Goal: Task Accomplishment & Management: Use online tool/utility

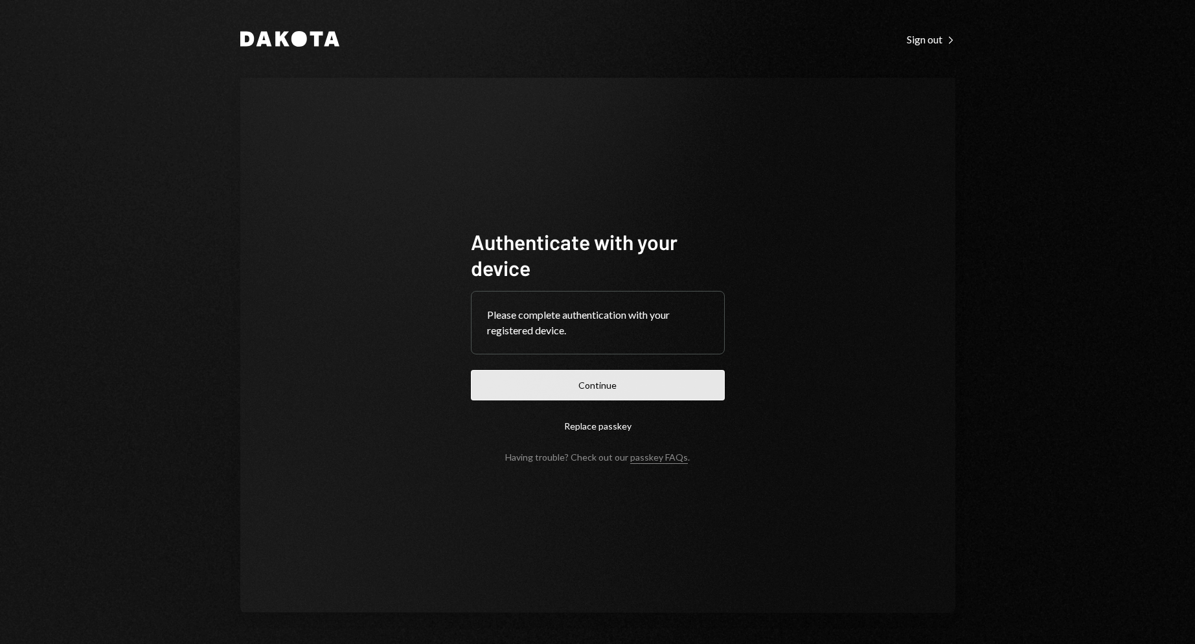
click at [540, 384] on button "Continue" at bounding box center [598, 385] width 254 height 30
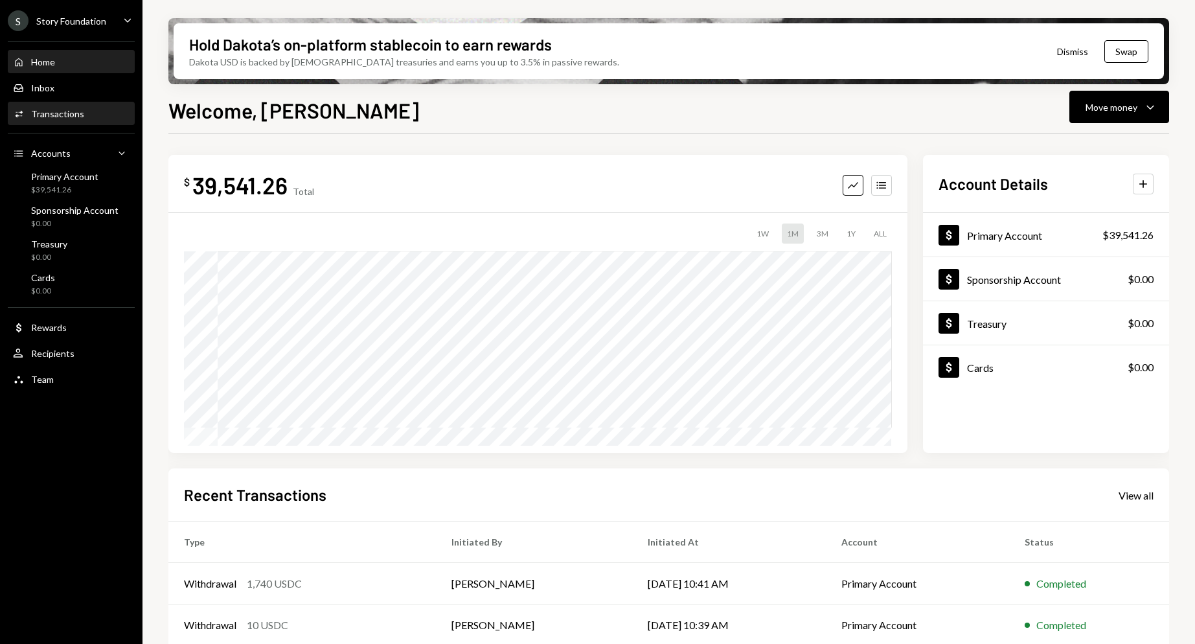
click at [51, 121] on div "Activities Transactions" at bounding box center [71, 114] width 117 height 22
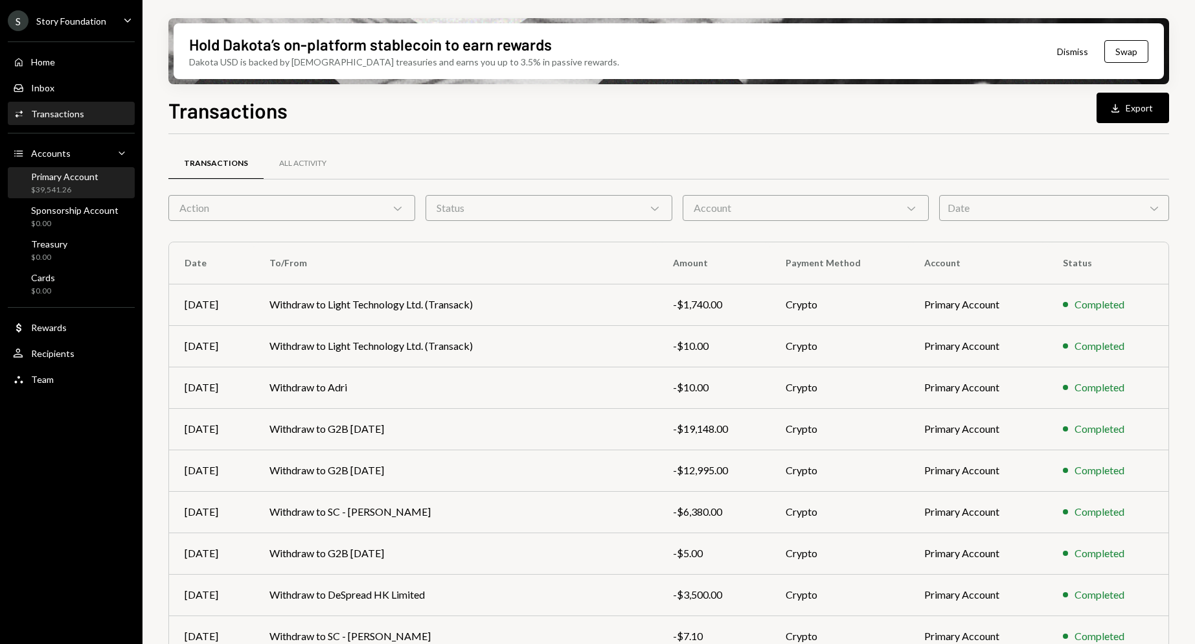
click at [93, 180] on div "Primary Account" at bounding box center [64, 176] width 67 height 11
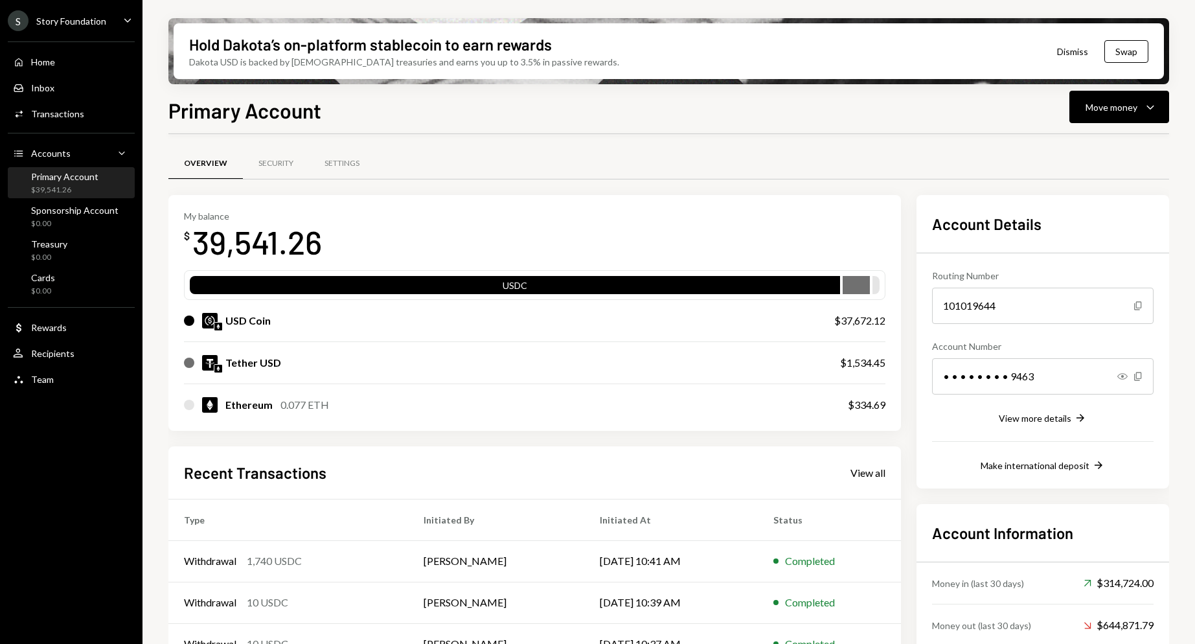
scroll to position [113, 0]
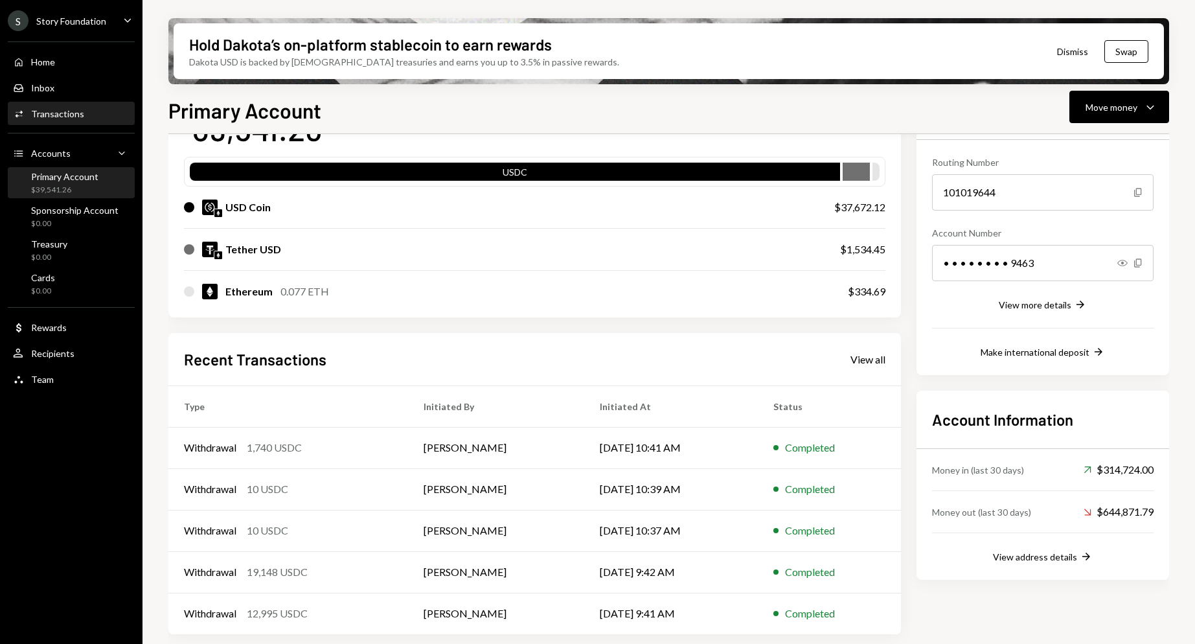
click at [75, 105] on div "Activities Transactions" at bounding box center [71, 114] width 117 height 22
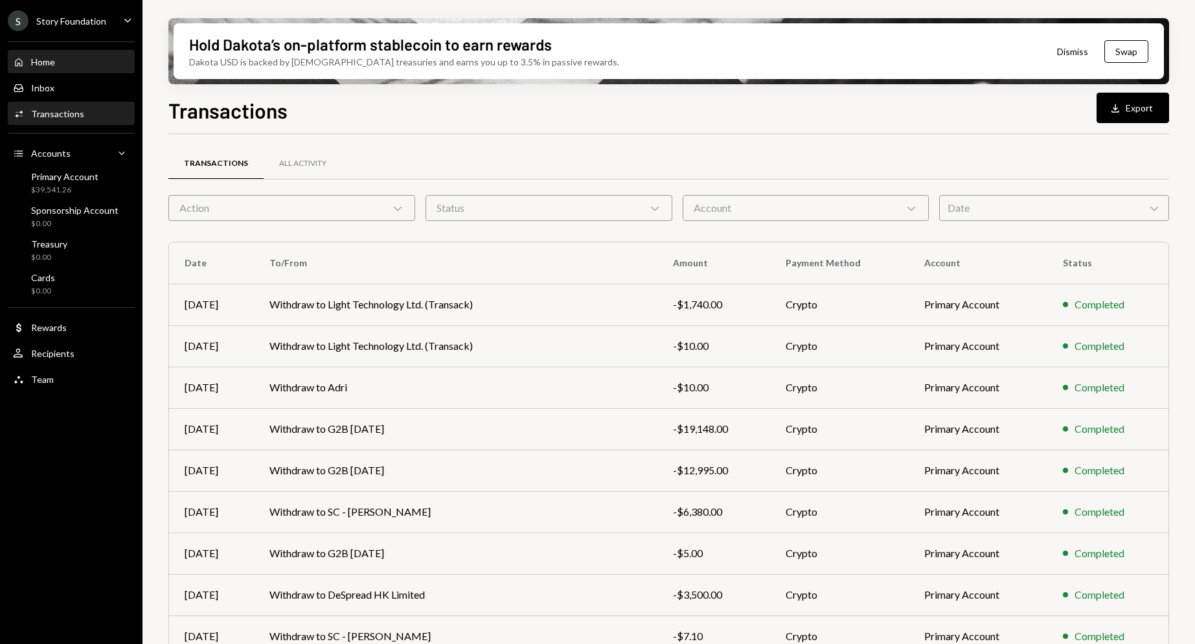
click at [69, 63] on div "Home Home" at bounding box center [71, 62] width 117 height 12
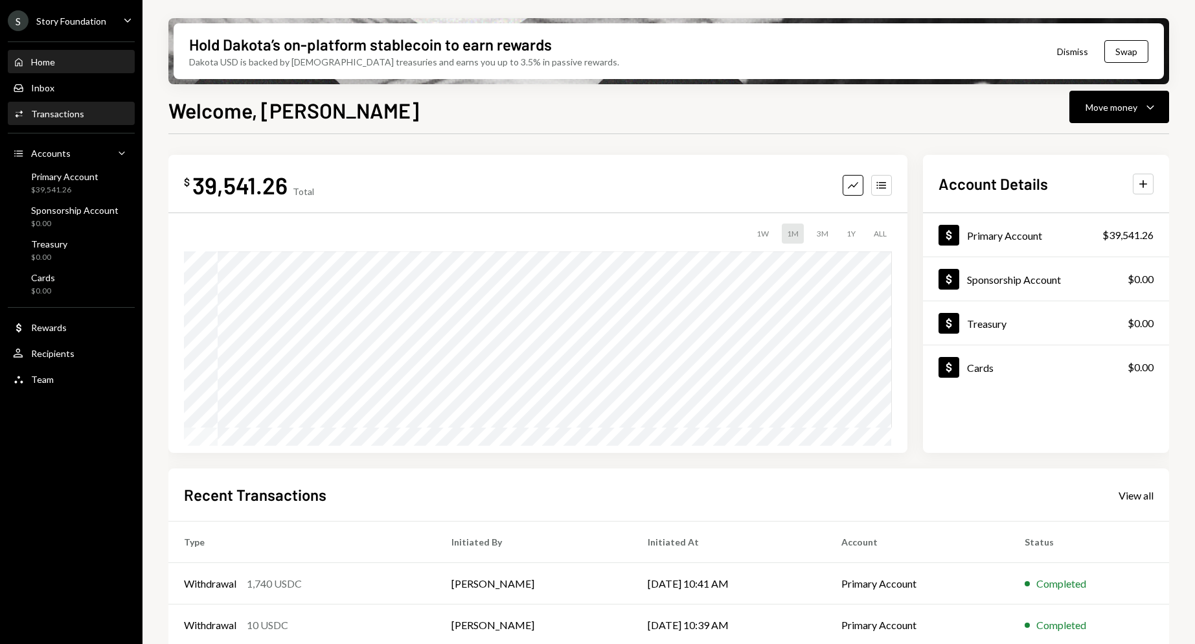
click at [71, 115] on div "Transactions" at bounding box center [57, 113] width 53 height 11
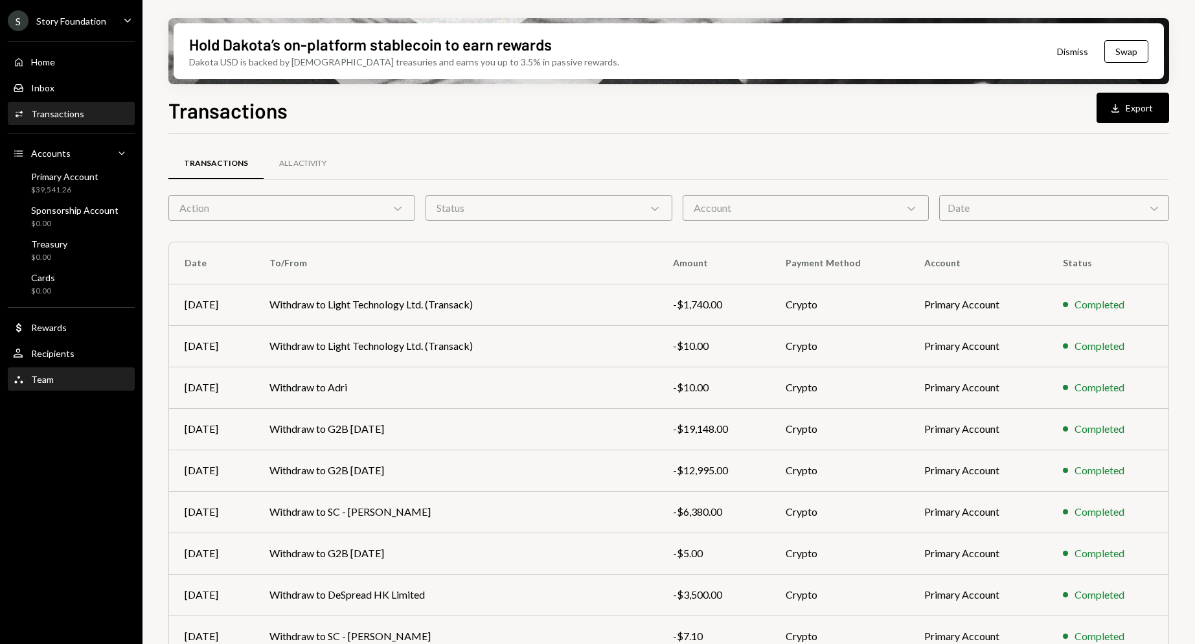
click at [58, 374] on div "Team Team" at bounding box center [71, 380] width 117 height 12
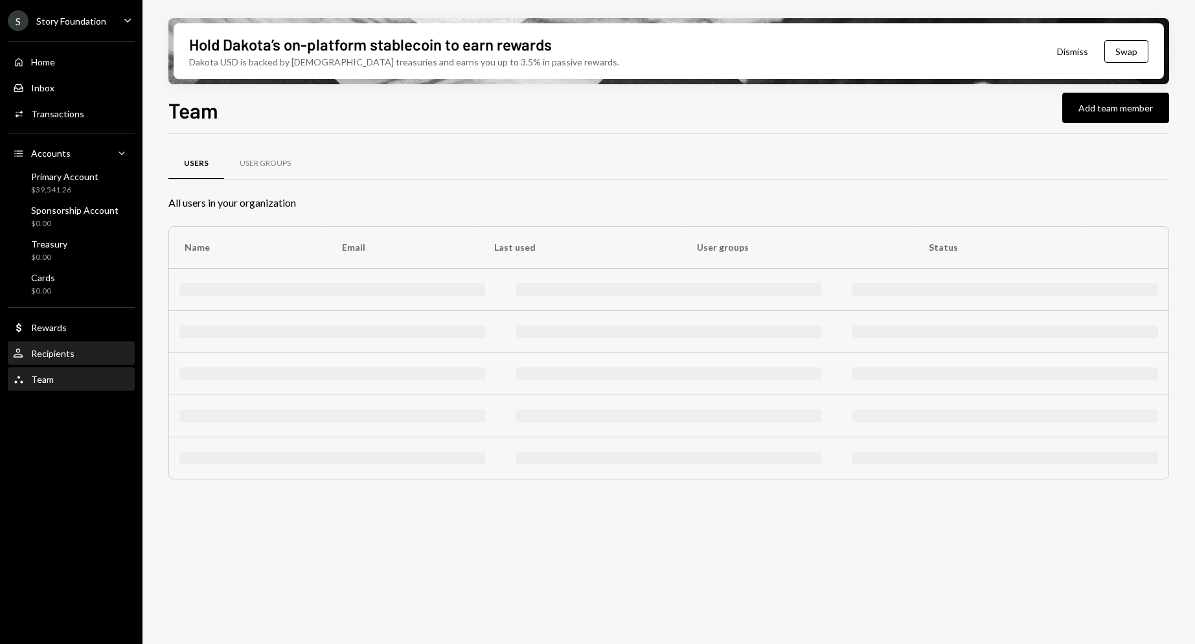
click at [63, 341] on link "User Recipients" at bounding box center [71, 352] width 127 height 23
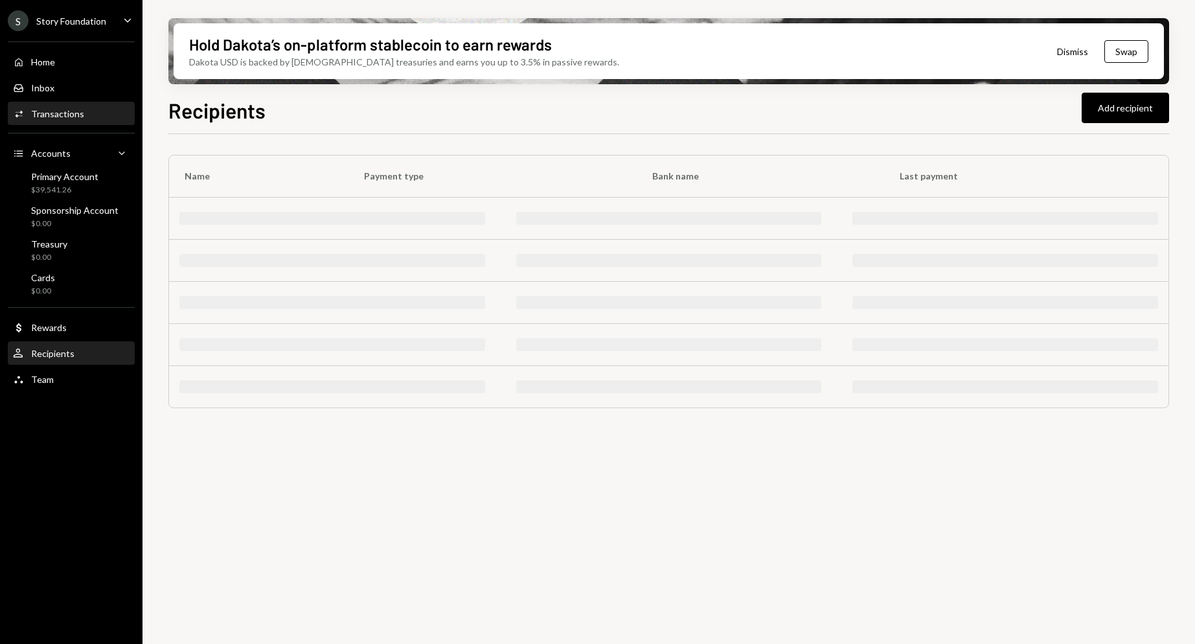
click at [54, 110] on div "Transactions" at bounding box center [57, 113] width 53 height 11
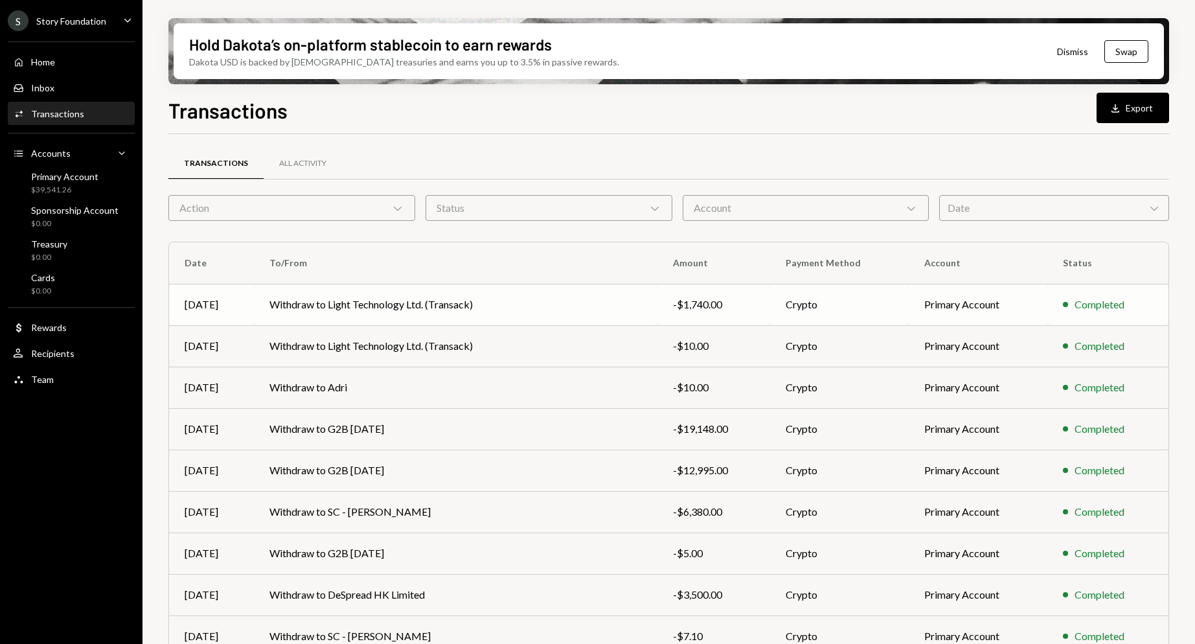
click at [502, 303] on td "Withdraw to Light Technology Ltd. (Transack)" at bounding box center [456, 304] width 404 height 41
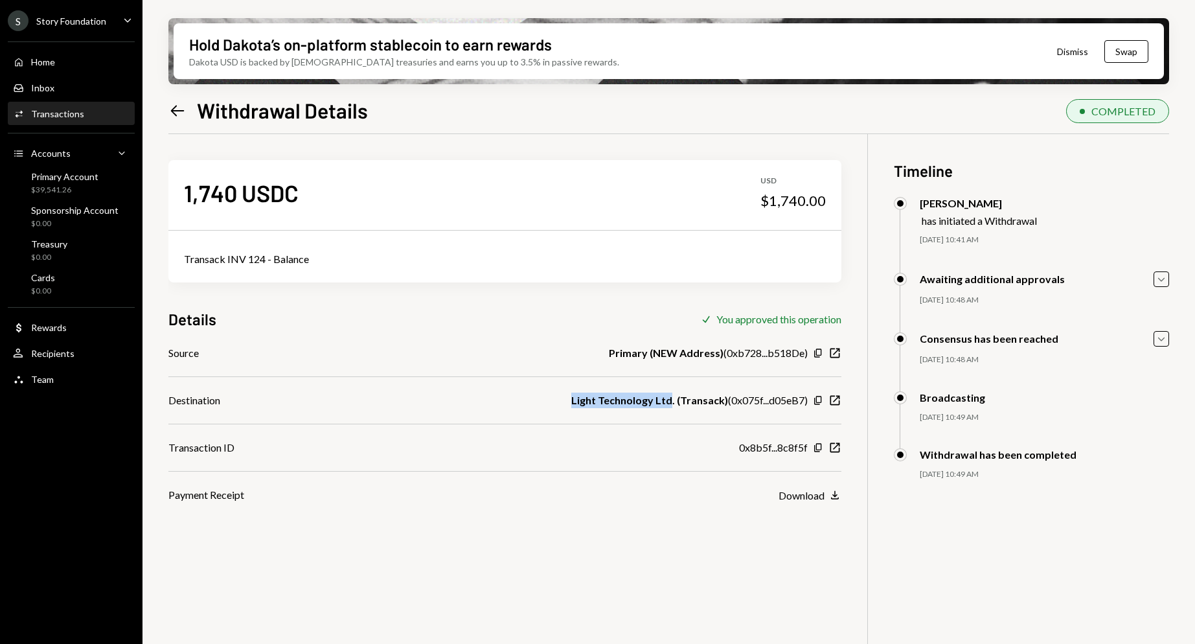
drag, startPoint x: 574, startPoint y: 400, endPoint x: 673, endPoint y: 400, distance: 99.1
click at [673, 400] on div "Destination Light Technology Ltd. (Transack) ( 0x075f...d05eB7 ) Copy New Window" at bounding box center [504, 401] width 673 height 16
copy b "Light Technology Ltd"
click at [71, 185] on div "$39,541.26" at bounding box center [64, 190] width 67 height 11
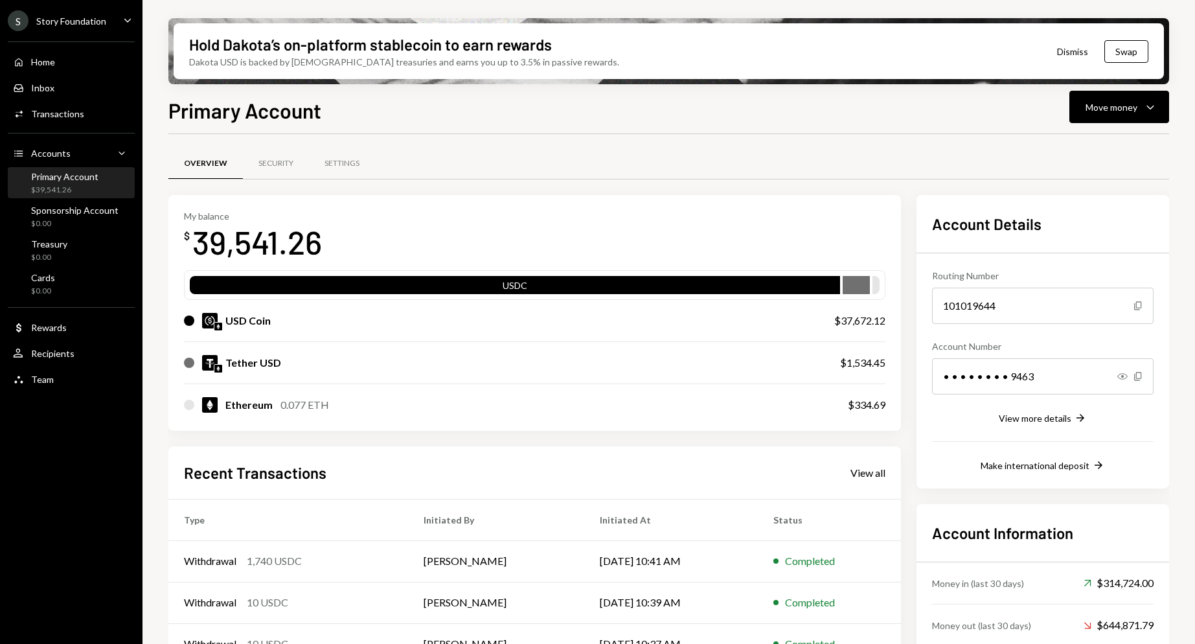
scroll to position [113, 0]
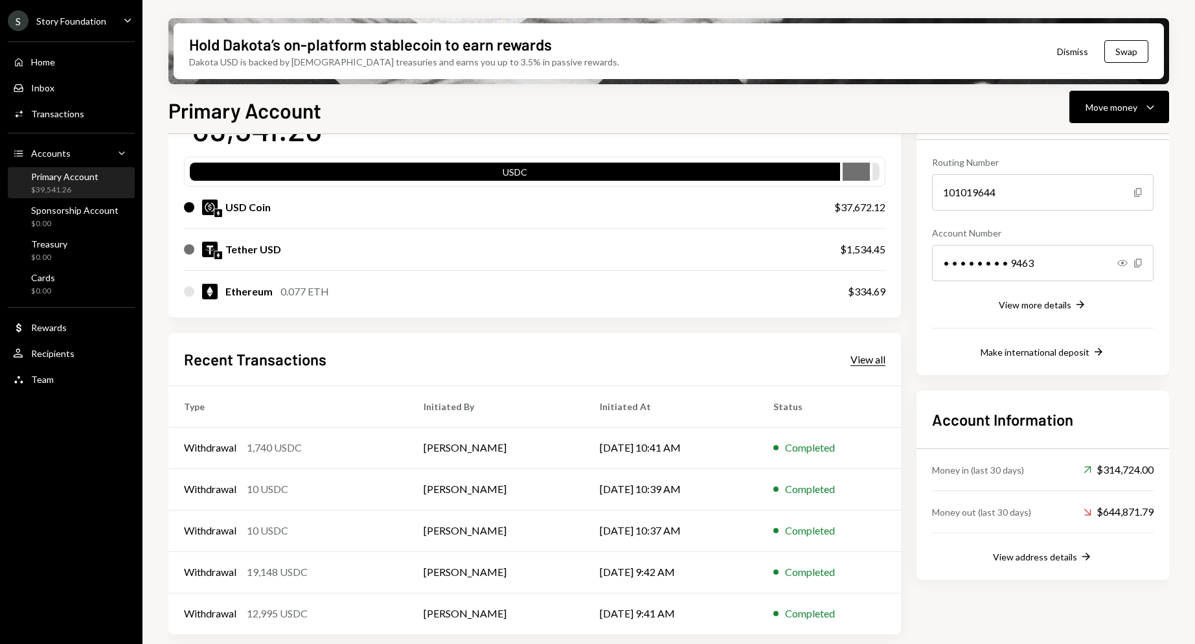
click at [867, 357] on div "View all" at bounding box center [868, 359] width 35 height 13
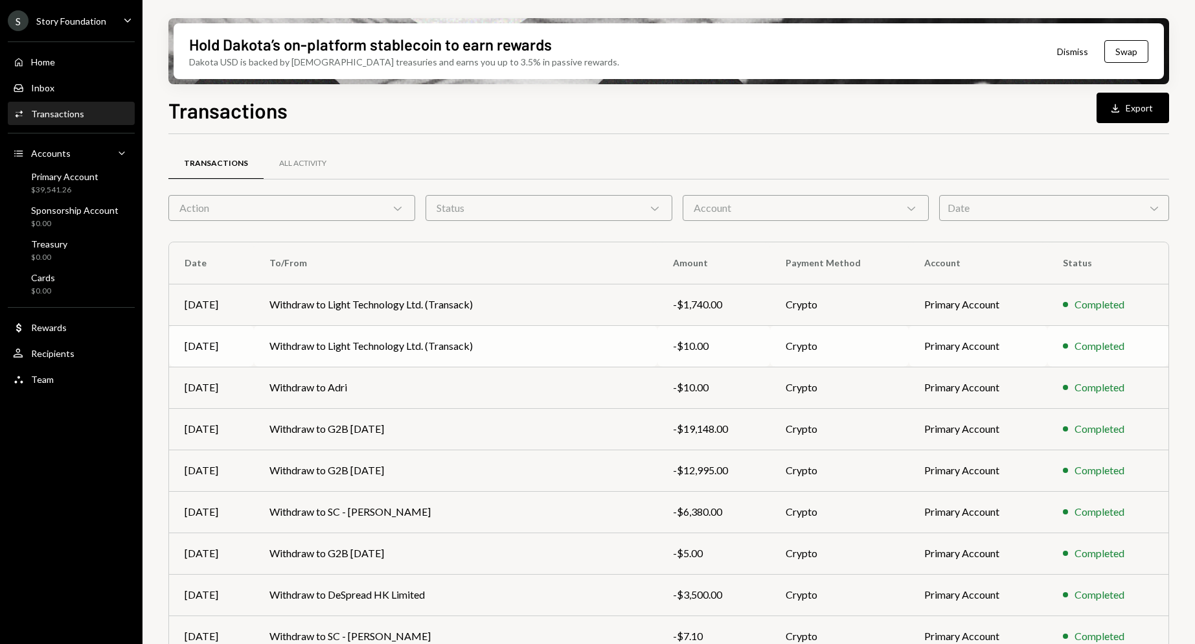
scroll to position [88, 0]
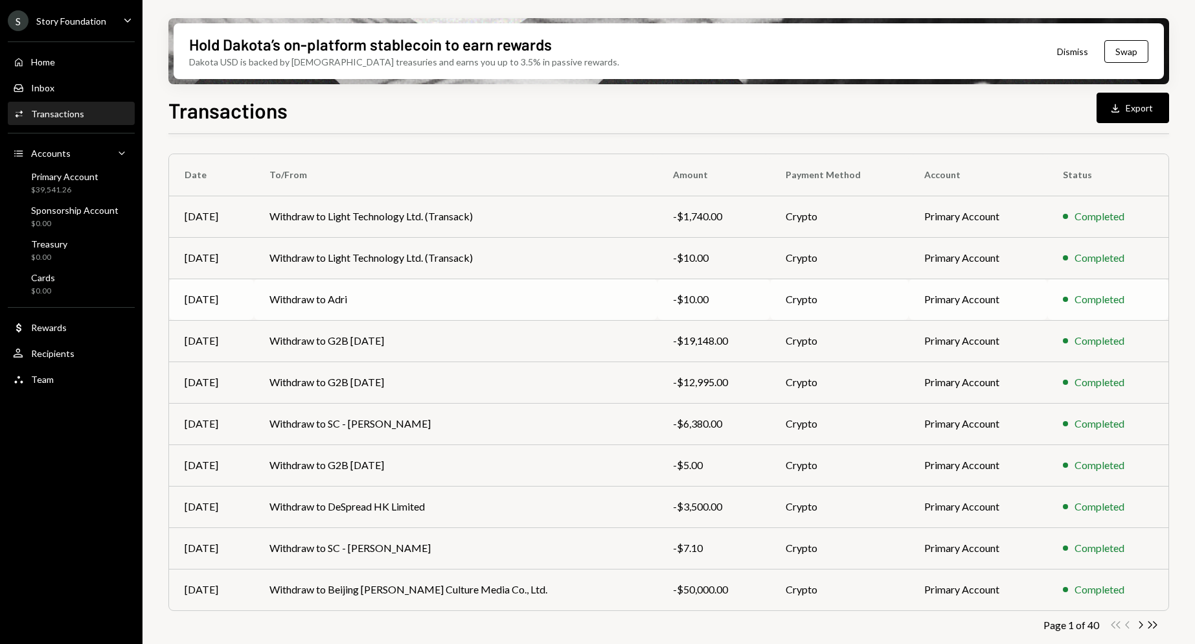
click at [337, 294] on td "Withdraw to Adri" at bounding box center [456, 299] width 404 height 41
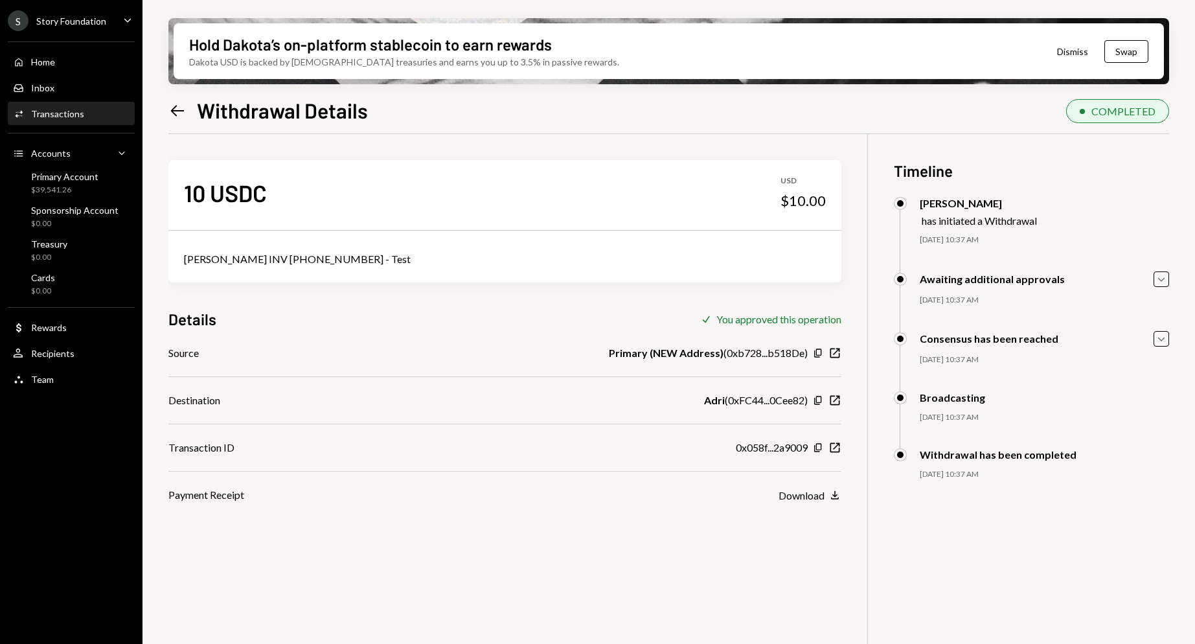
click at [319, 266] on div "Adri Moon INV 2025-08-001 - Test" at bounding box center [505, 259] width 642 height 16
copy div "Adri Moon INV 2025-08-001 - Test"
click at [51, 48] on div "Home Home Inbox Inbox Activities Transactions Accounts Accounts Caret Down Prim…" at bounding box center [71, 214] width 143 height 360
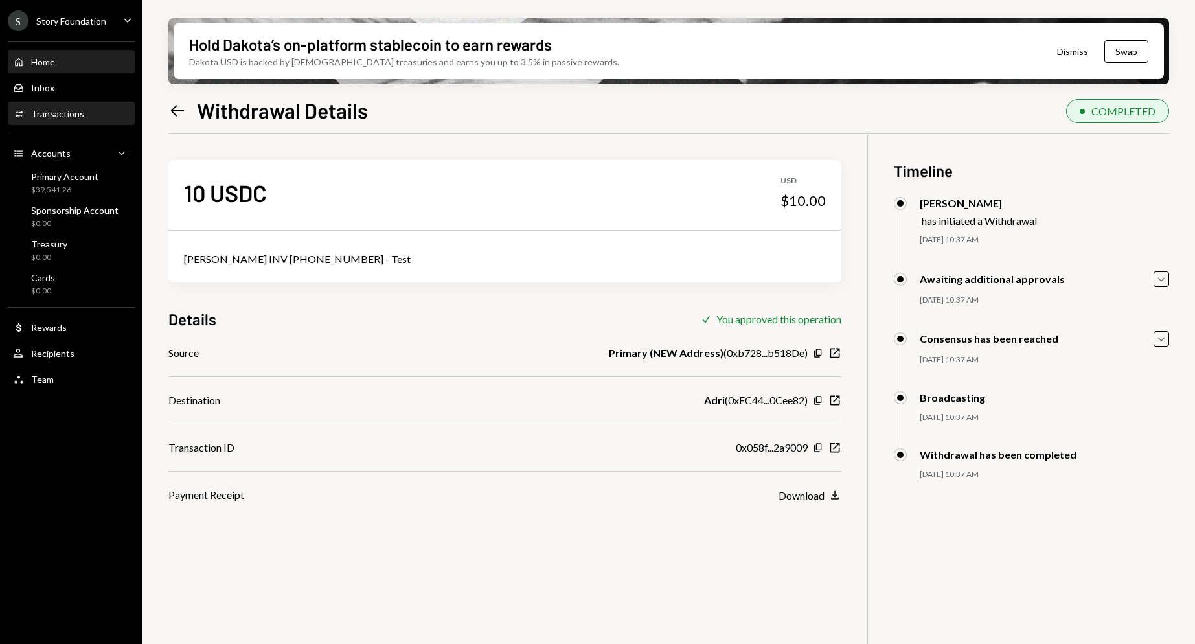
click at [51, 62] on div "Home" at bounding box center [43, 61] width 24 height 11
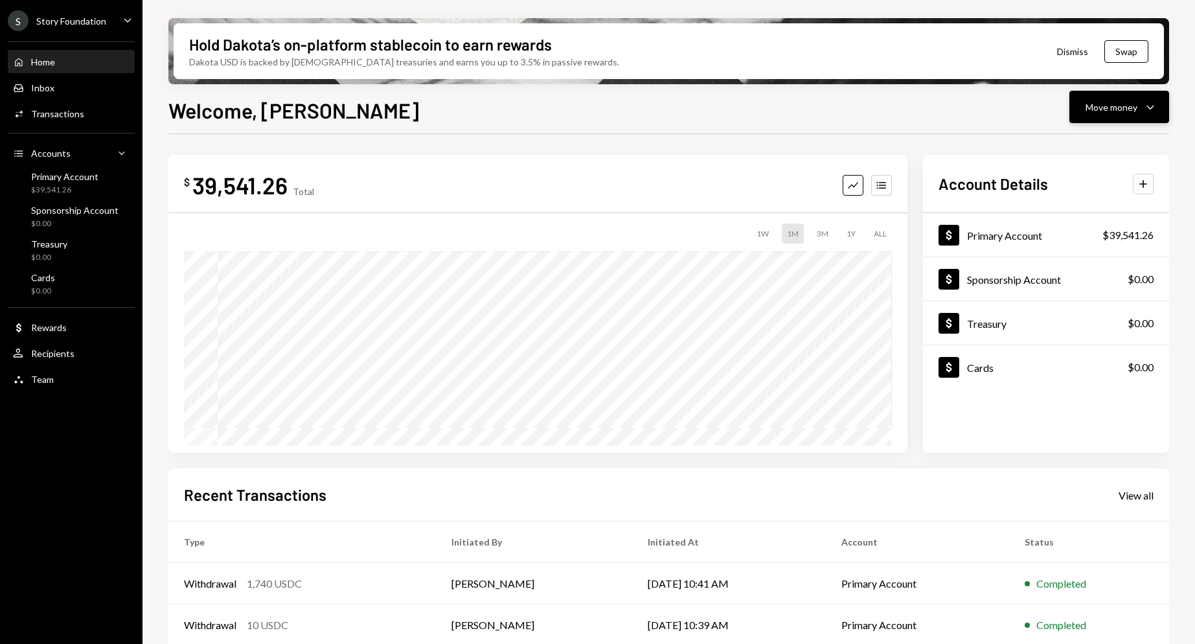
click at [1153, 108] on icon "Caret Down" at bounding box center [1151, 107] width 16 height 16
click at [1116, 144] on div "Send" at bounding box center [1109, 146] width 95 height 14
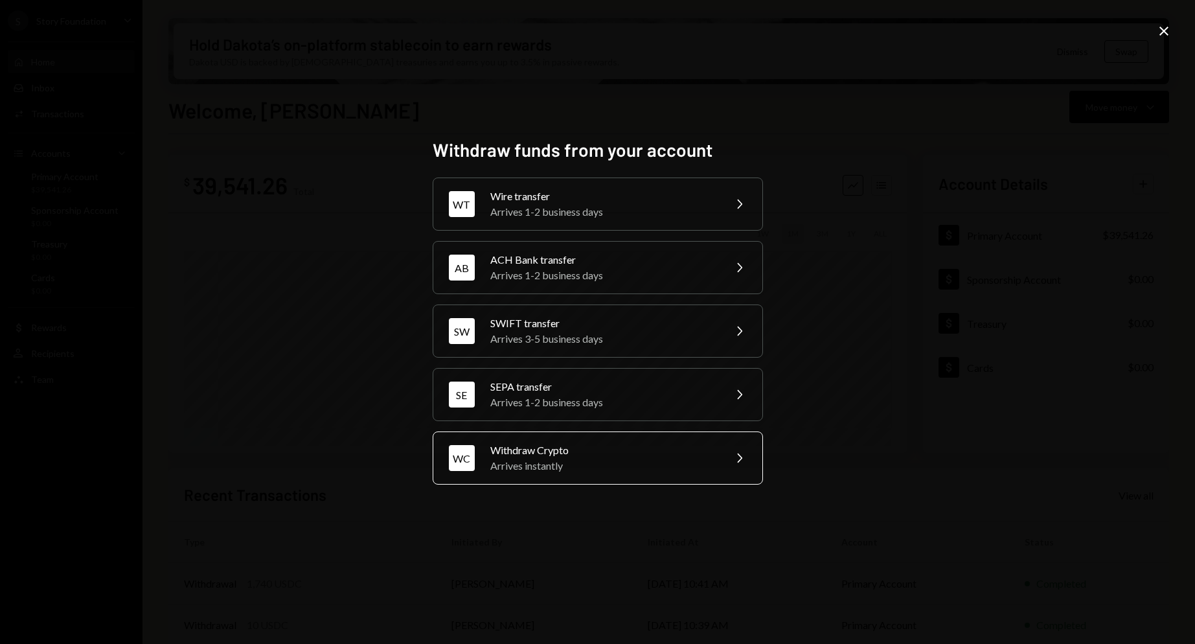
click at [563, 482] on div "WC Withdraw Crypto Arrives instantly Chevron Right" at bounding box center [598, 457] width 330 height 53
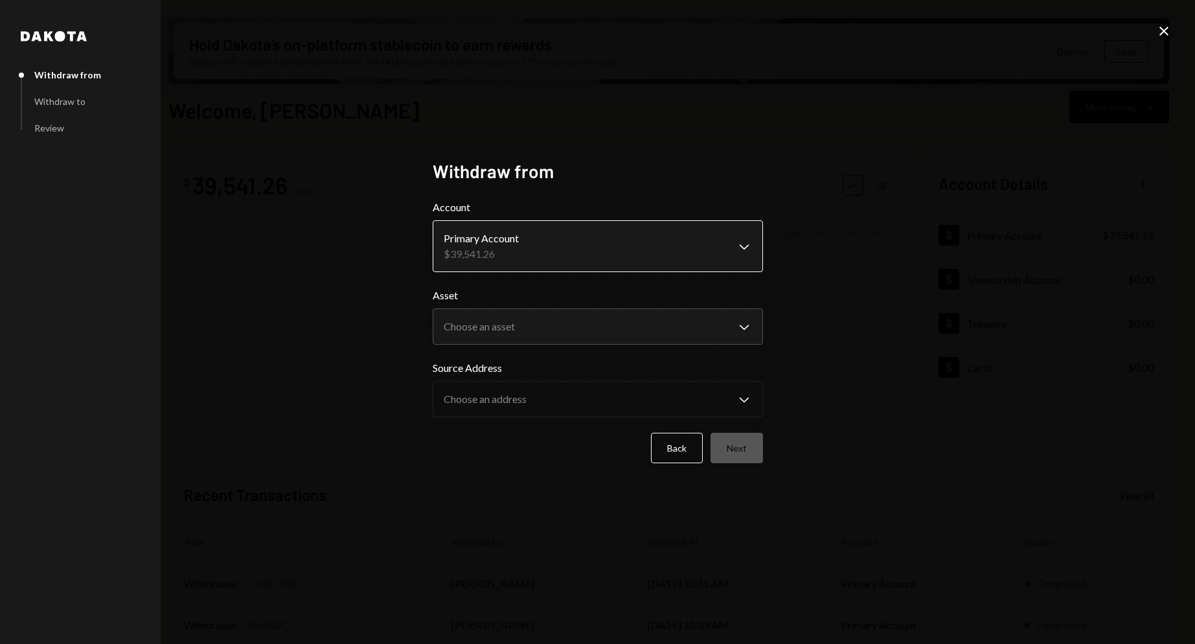
click at [556, 261] on body "S Story Foundation Caret Down Home Home Inbox Inbox Activities Transactions Acc…" at bounding box center [597, 322] width 1195 height 644
click at [542, 323] on body "S Story Foundation Caret Down Home Home Inbox Inbox Activities Transactions Acc…" at bounding box center [597, 322] width 1195 height 644
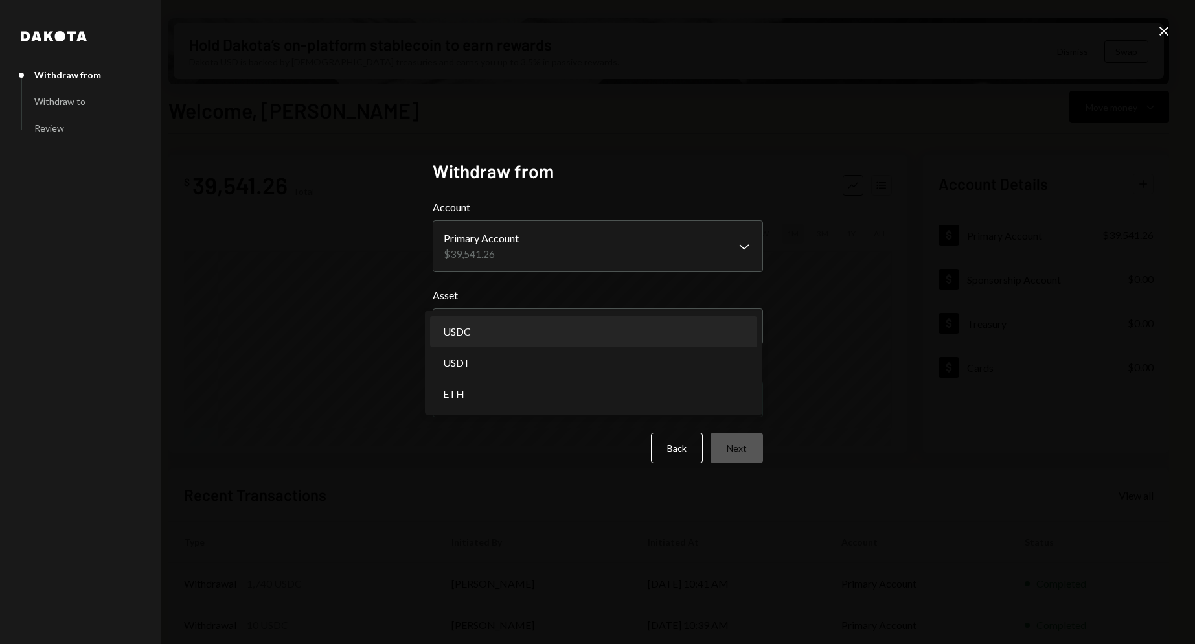
select select "****"
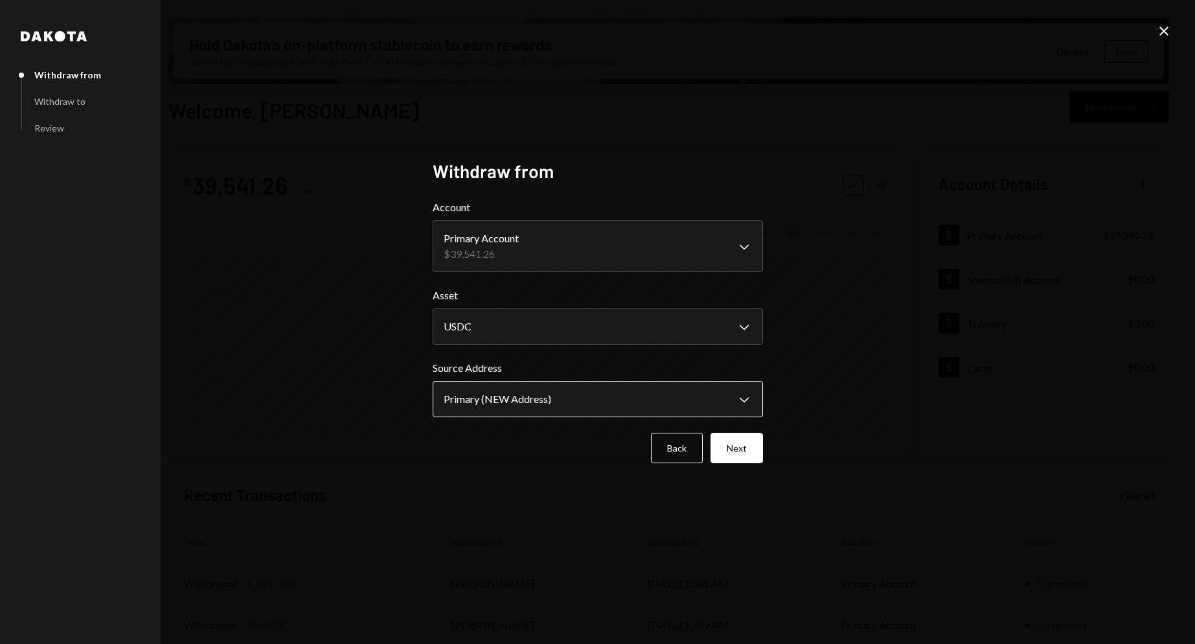
click at [525, 389] on body "S Story Foundation Caret Down Home Home Inbox Inbox Activities Transactions Acc…" at bounding box center [597, 322] width 1195 height 644
click at [743, 453] on button "Next" at bounding box center [737, 448] width 52 height 30
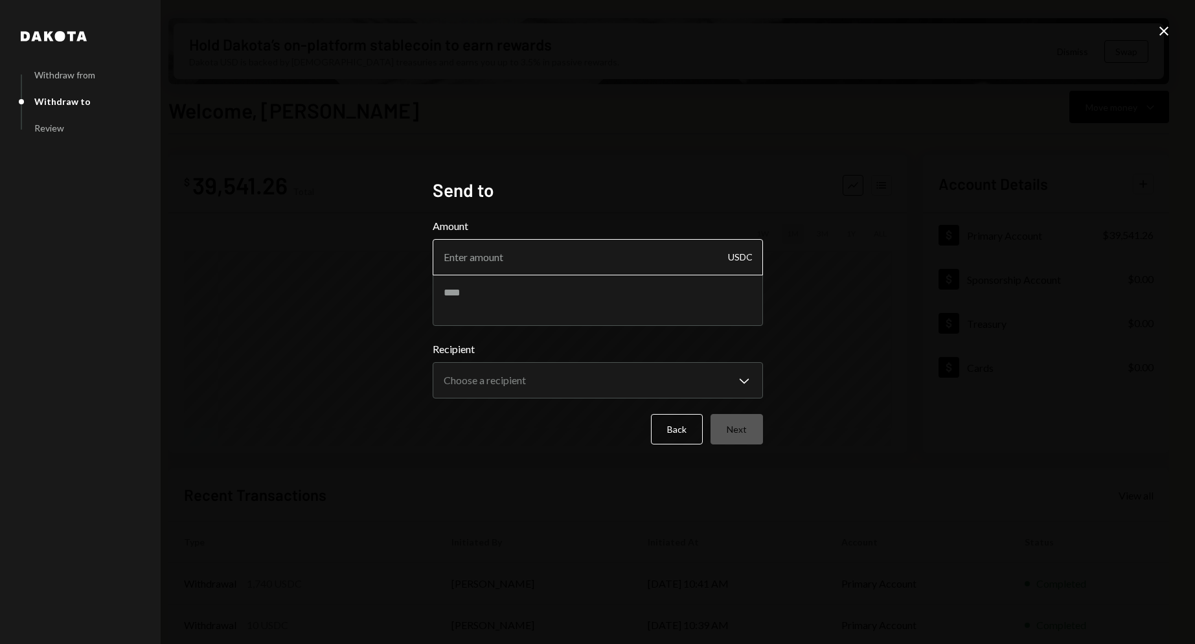
click at [498, 250] on input "Amount" at bounding box center [598, 257] width 330 height 36
click at [483, 298] on textarea at bounding box center [598, 300] width 330 height 52
paste textarea "**********"
type textarea "**********"
click at [484, 247] on input "Amount" at bounding box center [598, 257] width 330 height 36
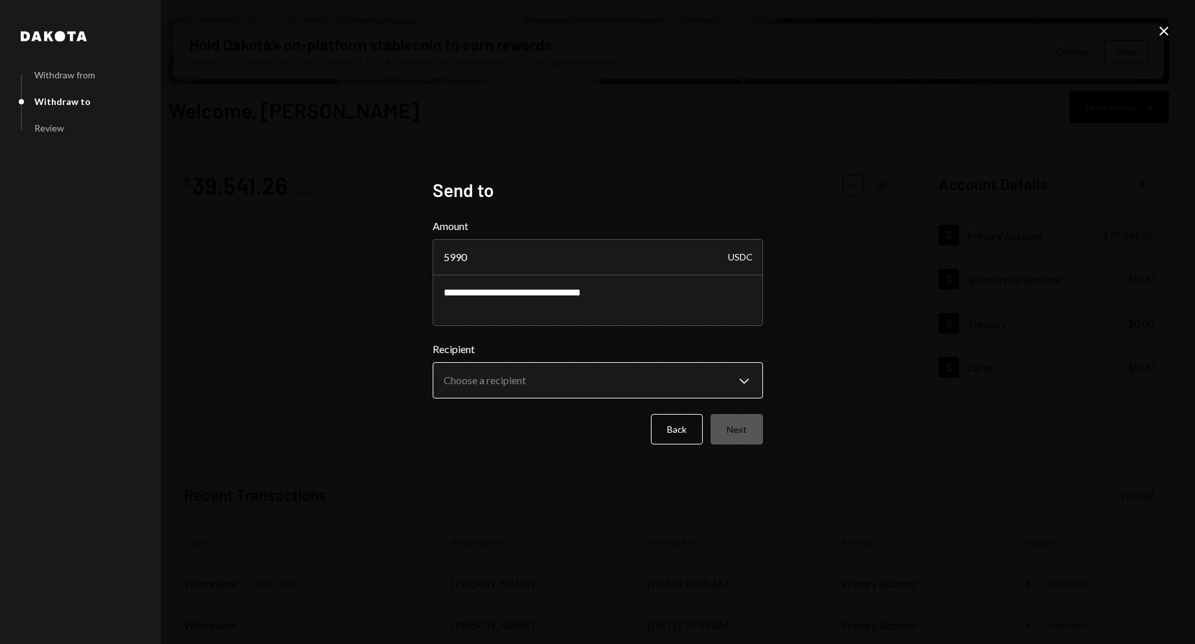
type input "5990"
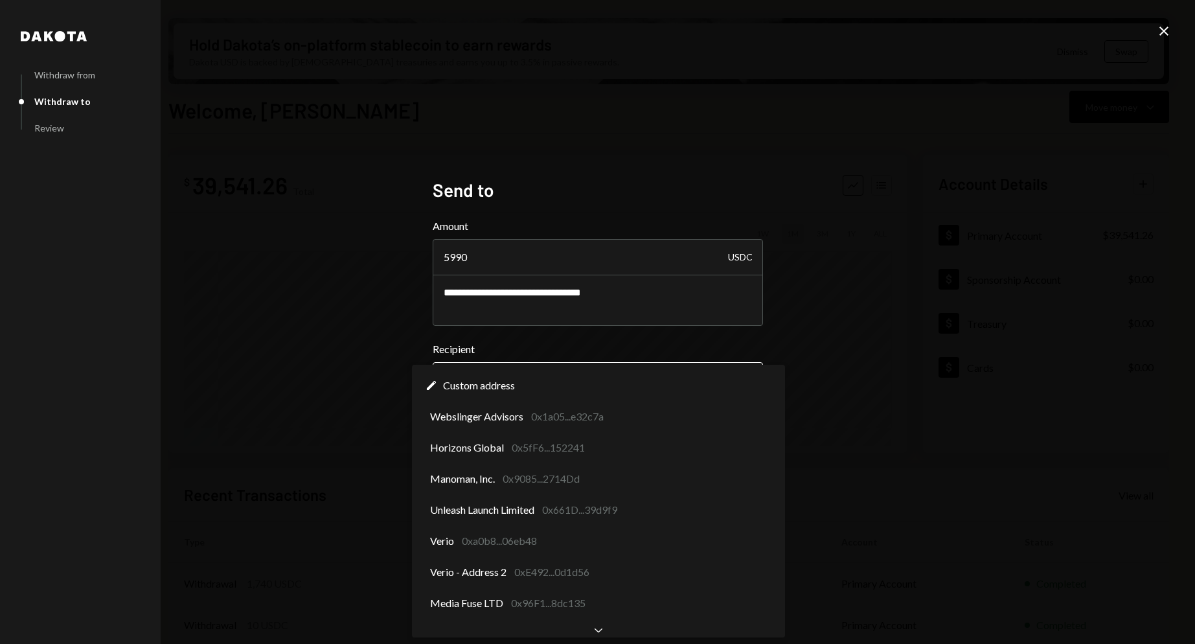
click at [518, 384] on body "S Story Foundation Caret Down Home Home Inbox Inbox Activities Transactions Acc…" at bounding box center [597, 322] width 1195 height 644
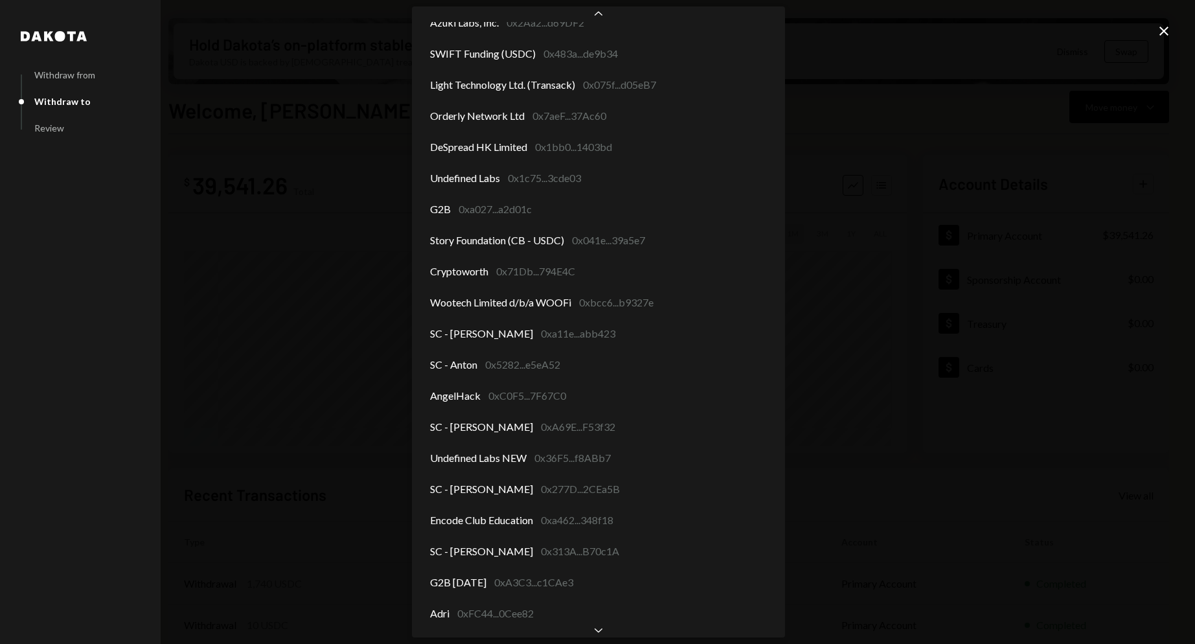
scroll to position [1788, 0]
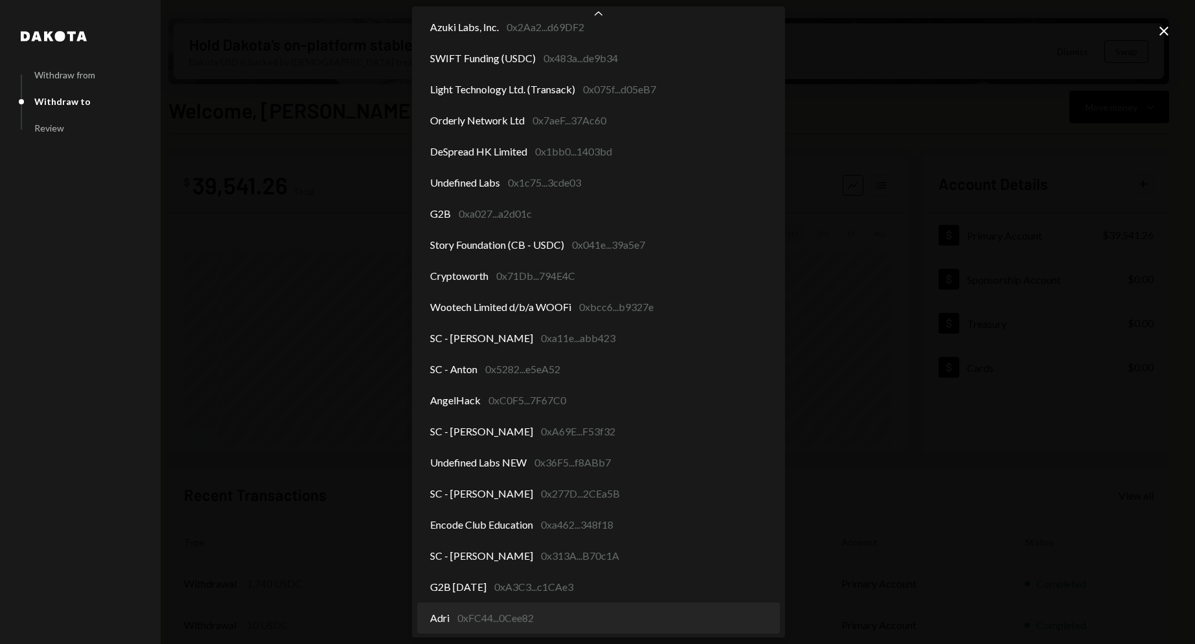
select select "**********"
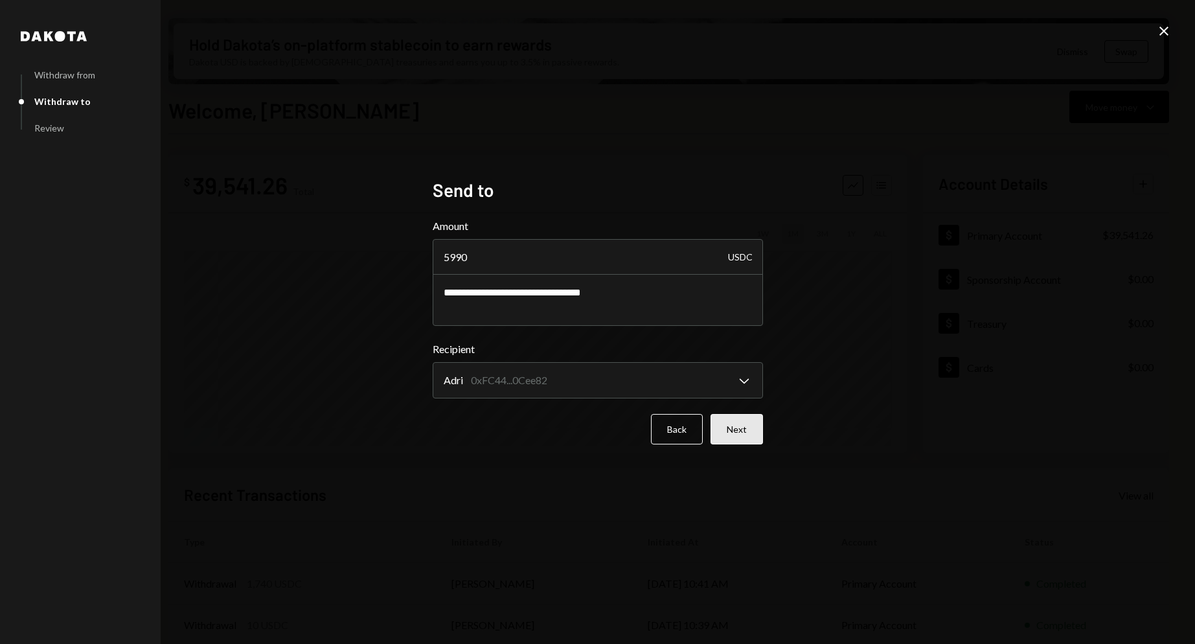
click at [747, 415] on button "Next" at bounding box center [737, 429] width 52 height 30
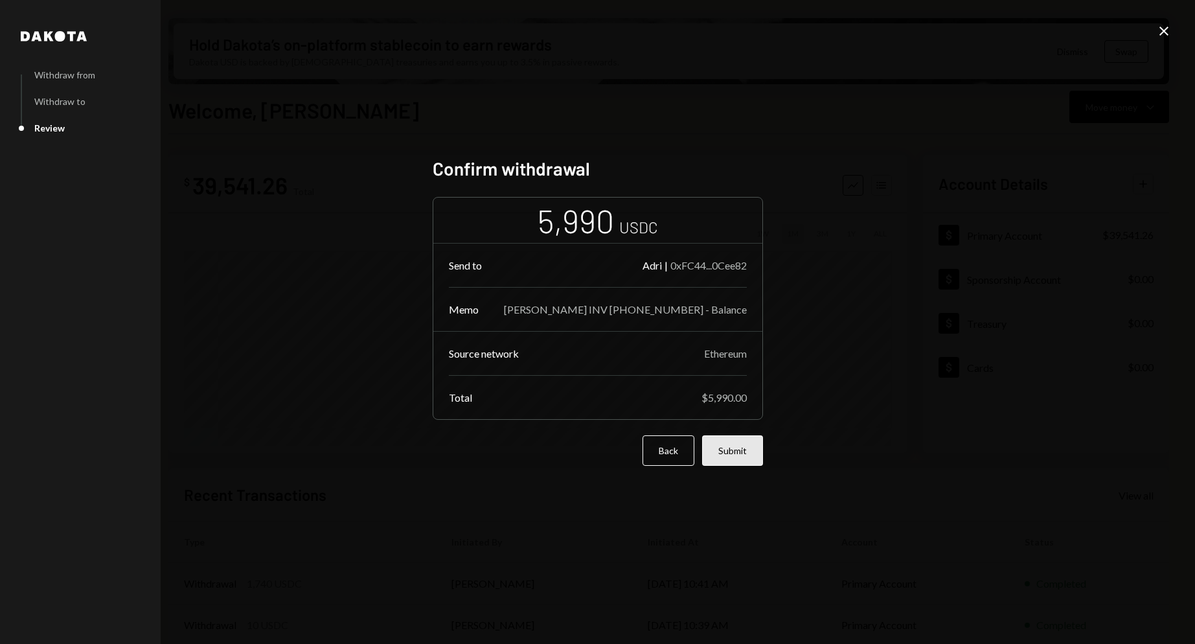
click at [730, 453] on button "Submit" at bounding box center [732, 450] width 61 height 30
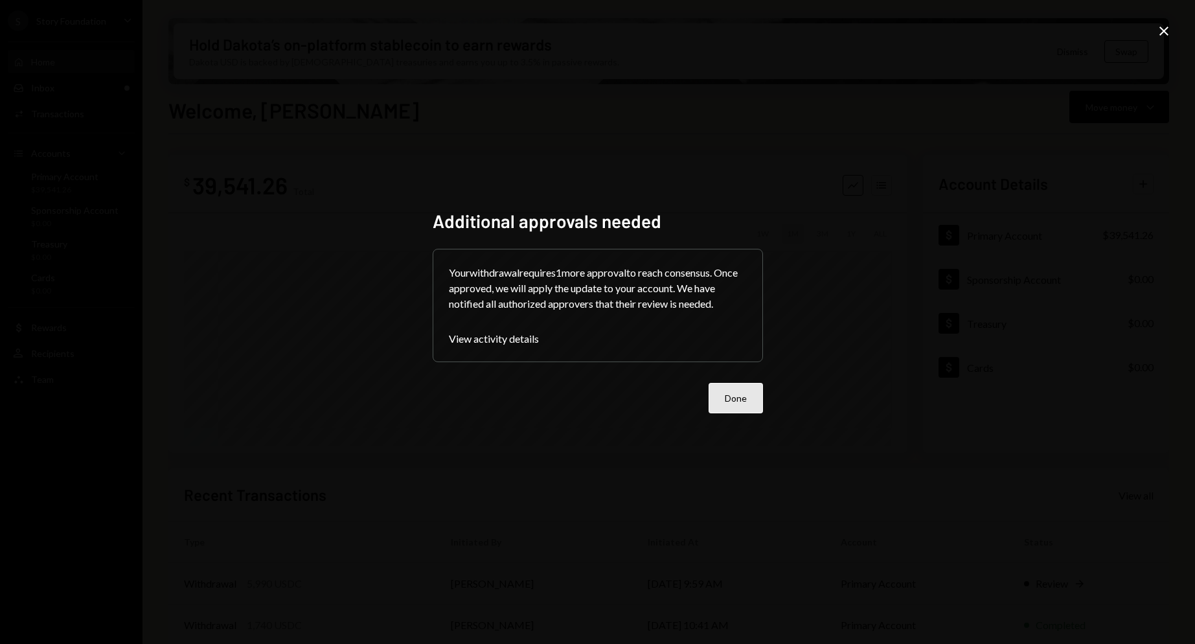
click at [739, 403] on button "Done" at bounding box center [736, 398] width 54 height 30
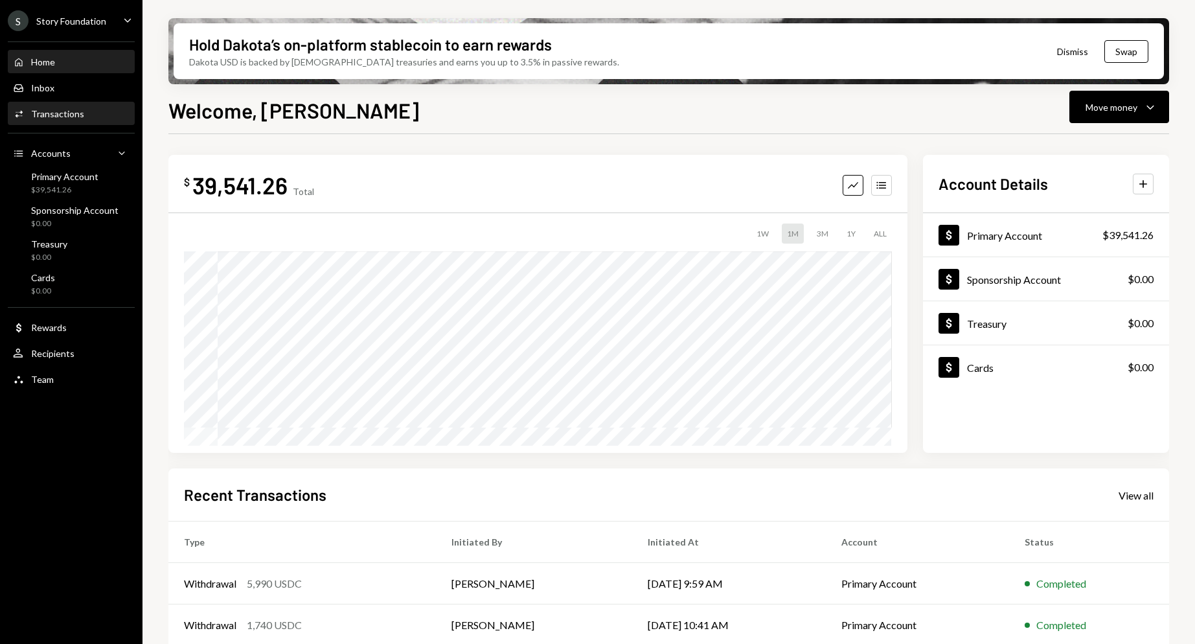
click at [87, 124] on div "Activities Transactions" at bounding box center [71, 114] width 117 height 22
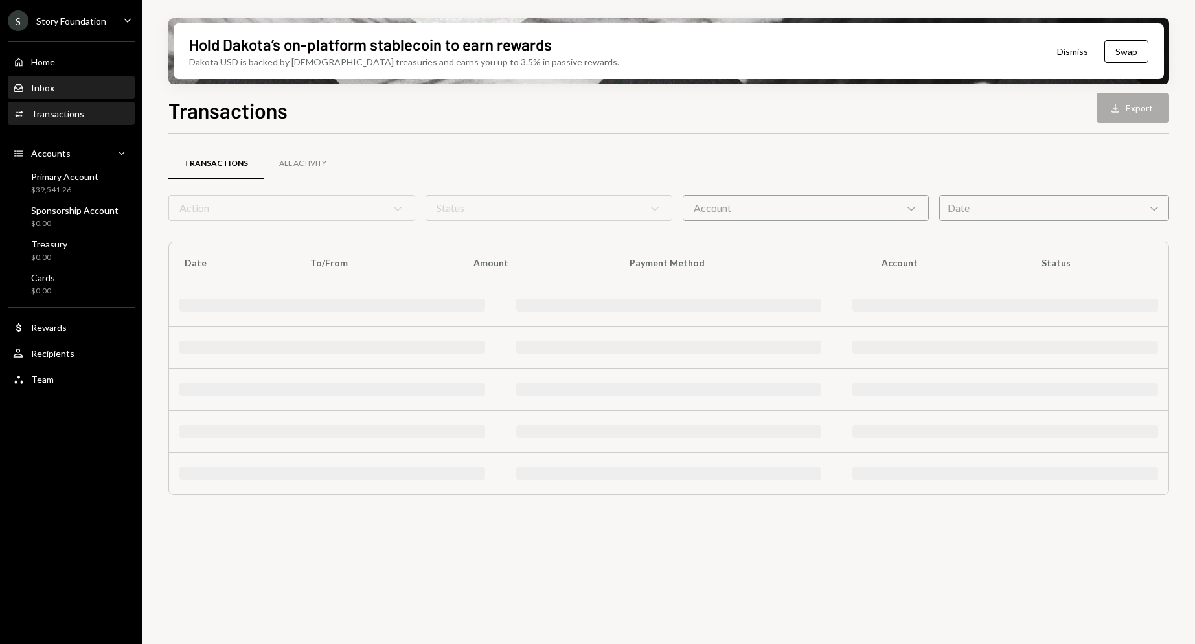
click at [78, 86] on div "Inbox Inbox" at bounding box center [71, 88] width 117 height 12
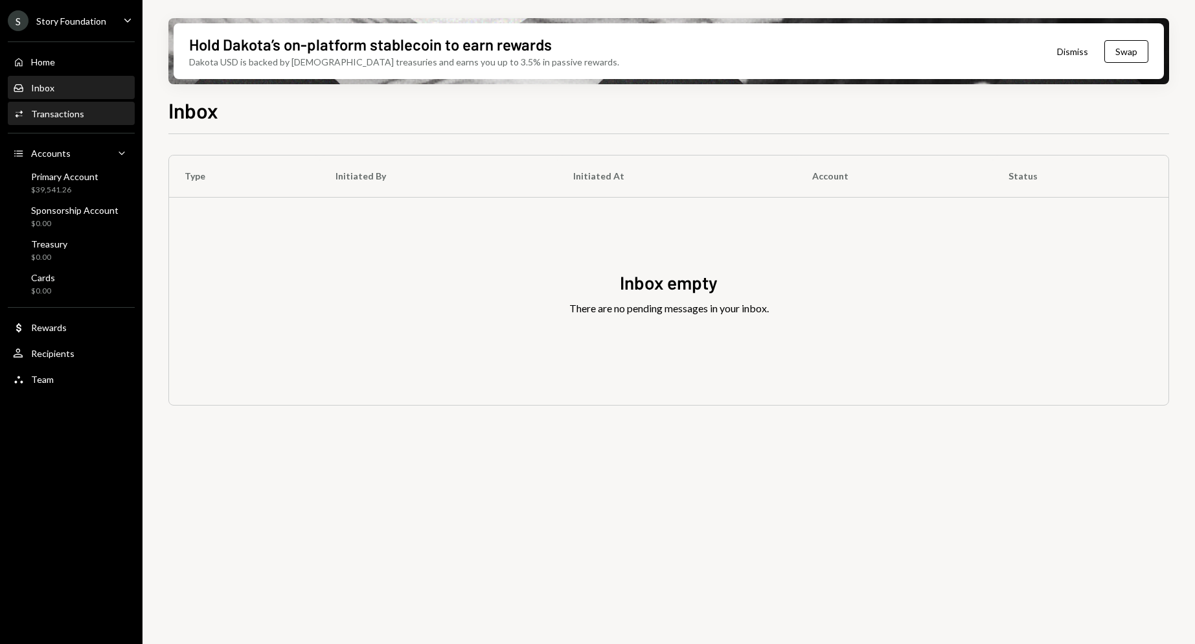
click at [75, 110] on div "Transactions" at bounding box center [57, 113] width 53 height 11
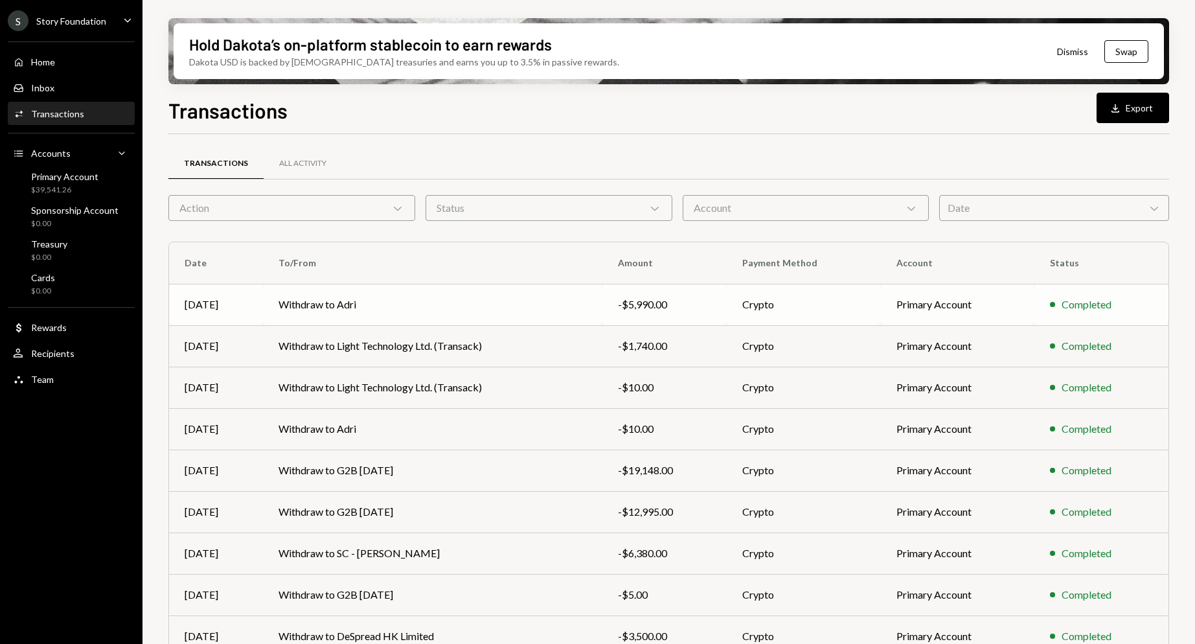
click at [384, 303] on td "Withdraw to Adri" at bounding box center [432, 304] width 339 height 41
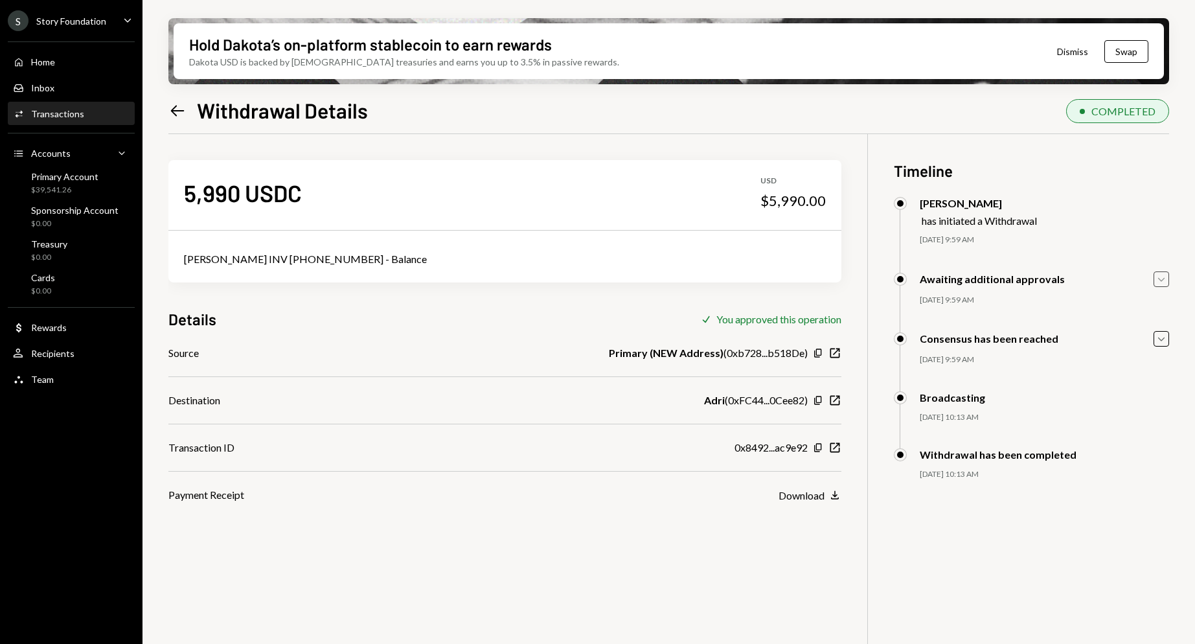
click at [1162, 275] on icon "Caret Down" at bounding box center [1161, 279] width 14 height 14
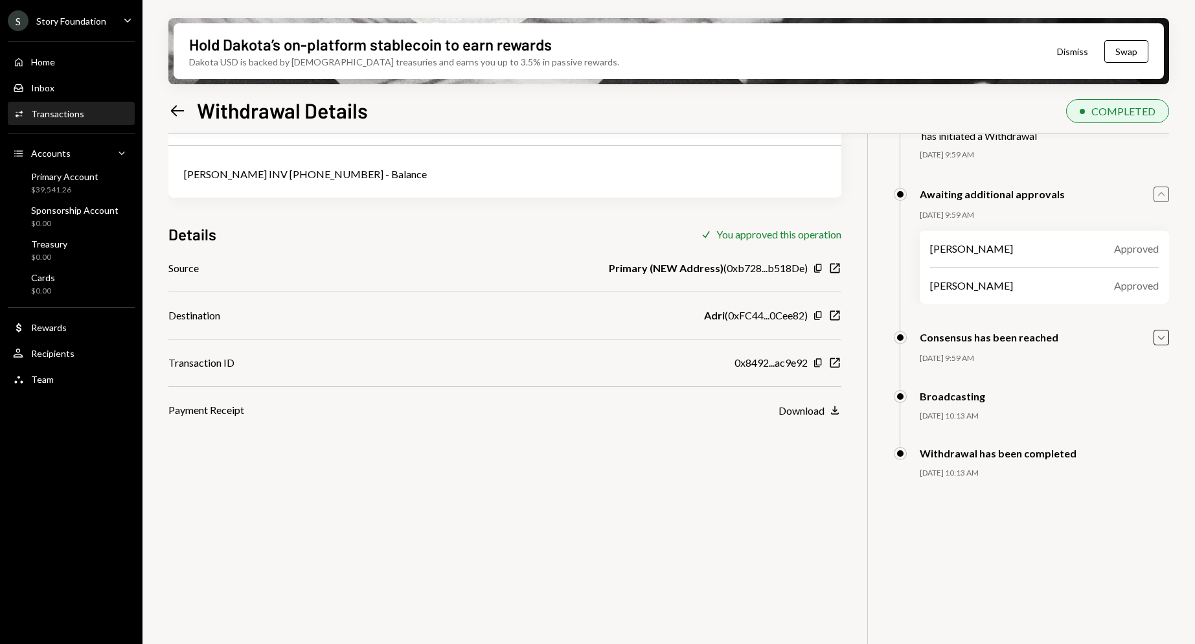
scroll to position [104, 0]
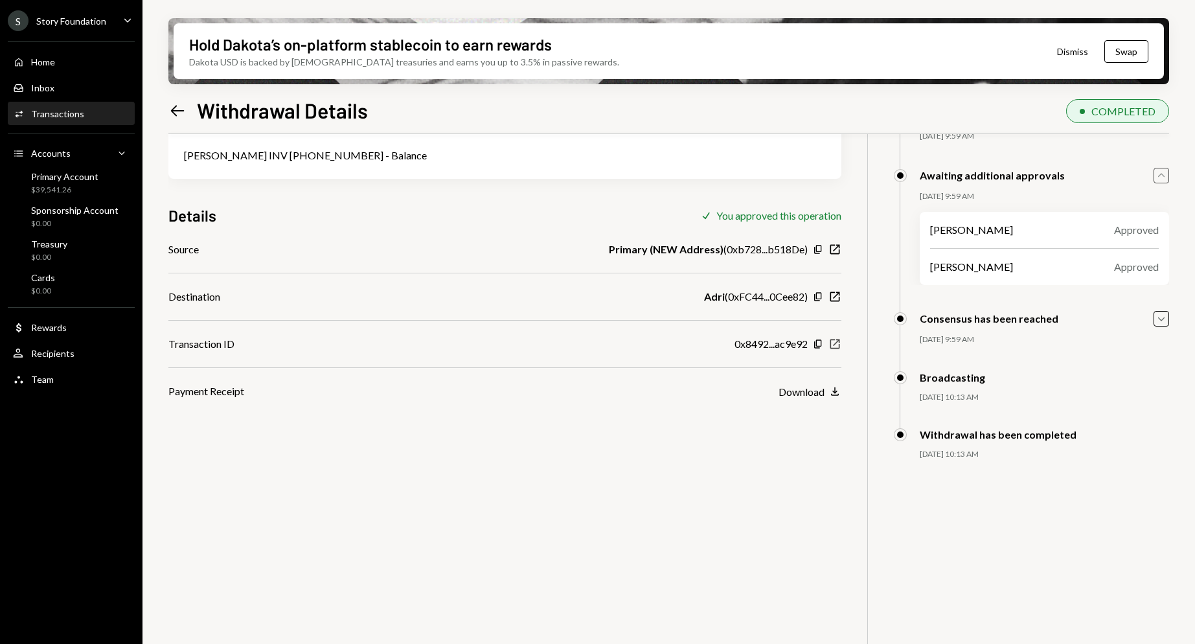
click at [838, 349] on icon "New Window" at bounding box center [835, 344] width 13 height 13
click at [834, 343] on icon "New Window" at bounding box center [835, 344] width 13 height 13
click at [582, 352] on div "Source Primary (NEW Address) ( 0xb728...b518De ) Copy New Window Destination Ad…" at bounding box center [504, 320] width 673 height 157
click at [834, 344] on icon "button" at bounding box center [836, 344] width 10 height 10
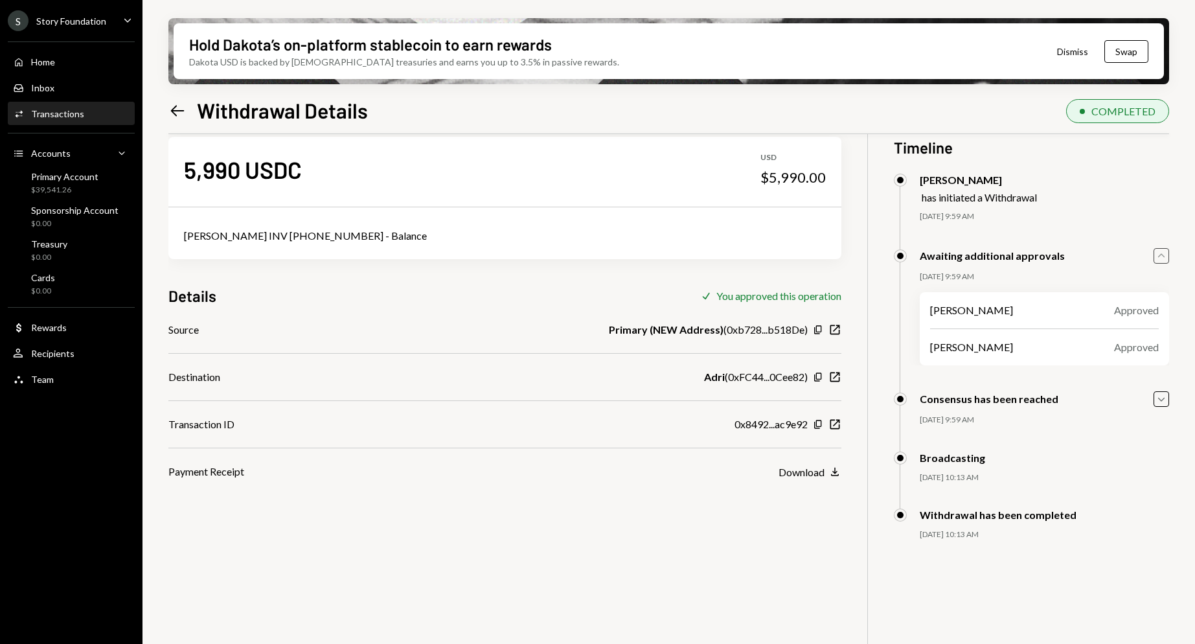
scroll to position [0, 0]
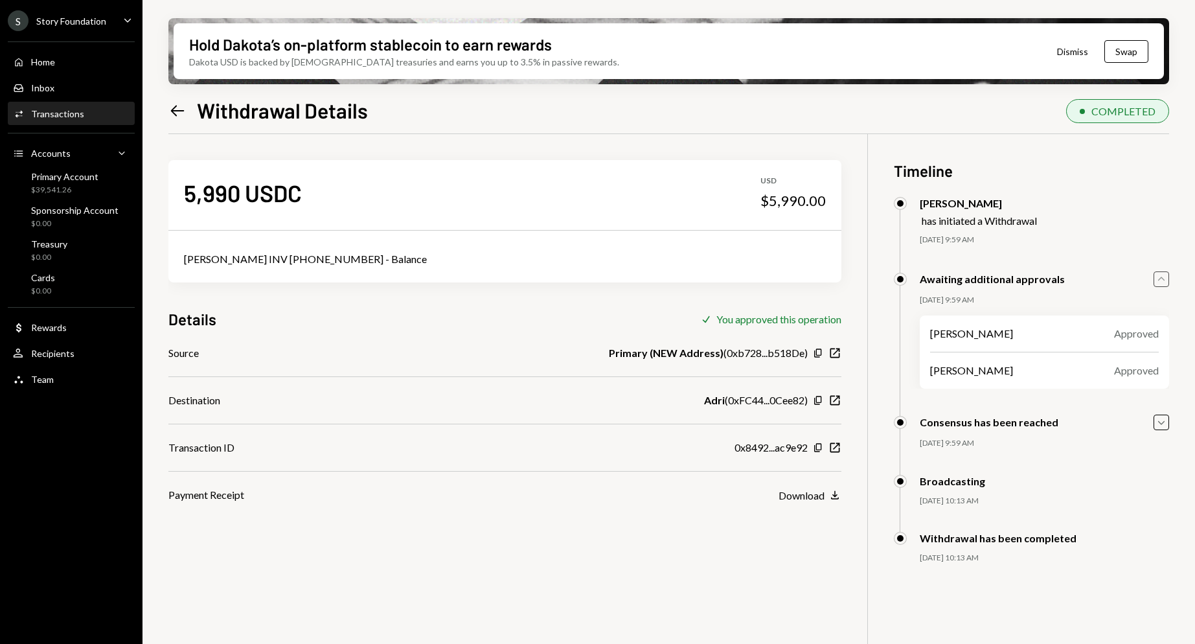
click at [73, 111] on div "Transactions" at bounding box center [57, 113] width 53 height 11
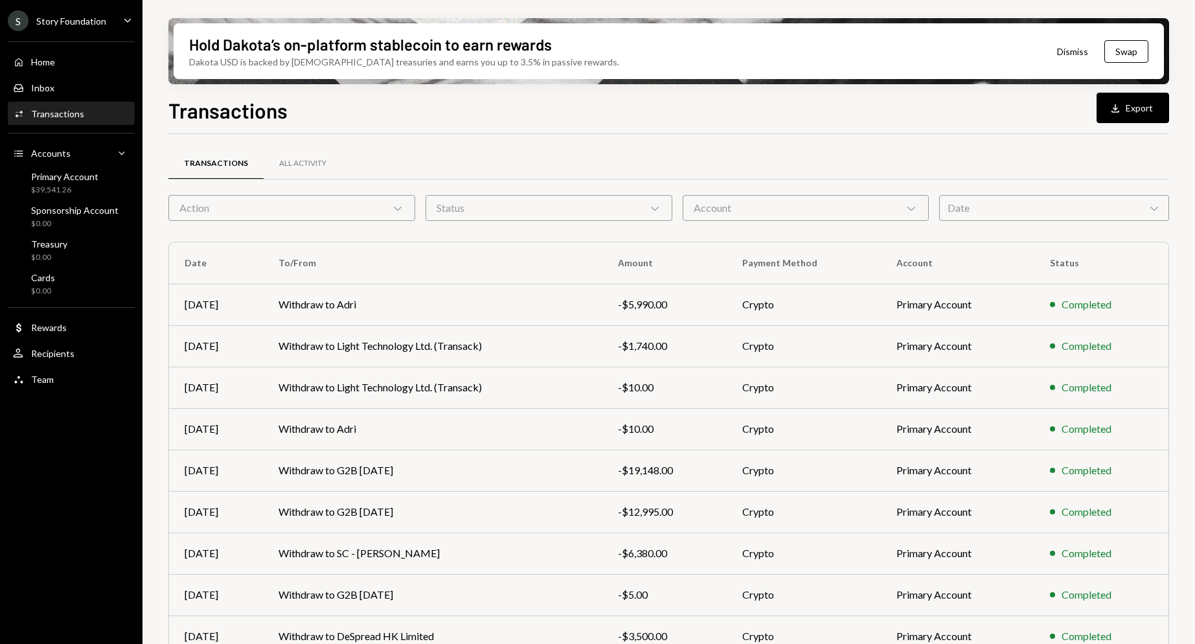
click at [301, 200] on div "Action Chevron Down" at bounding box center [291, 208] width 247 height 26
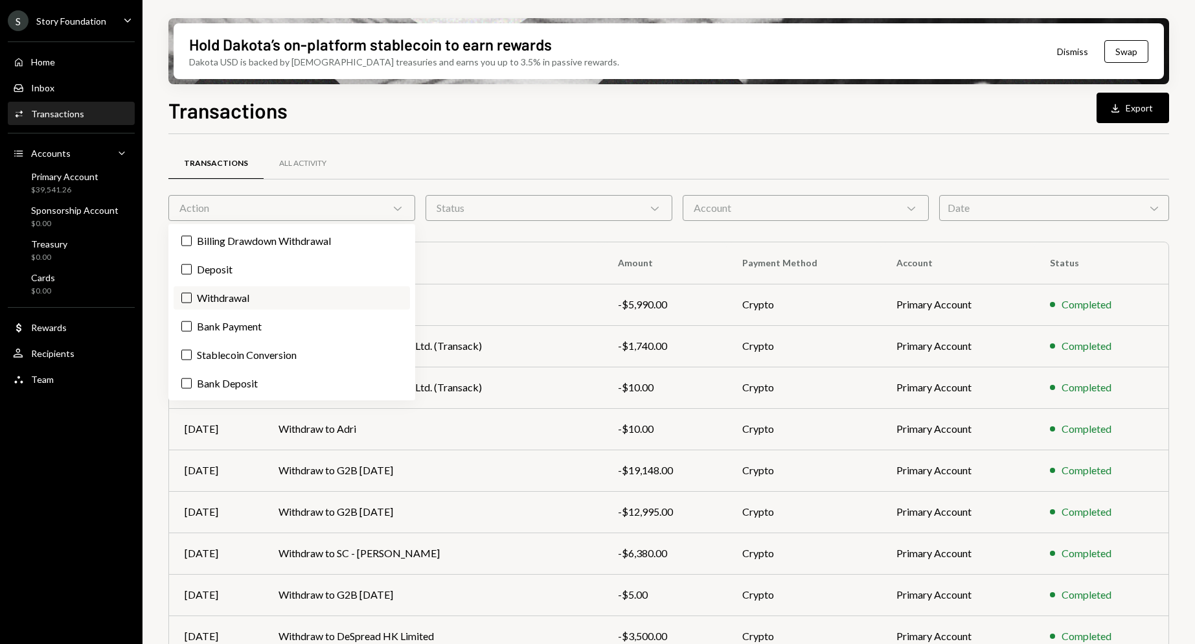
click at [225, 292] on label "Withdrawal" at bounding box center [292, 297] width 236 height 23
click at [192, 293] on button "Withdrawal" at bounding box center [186, 298] width 10 height 10
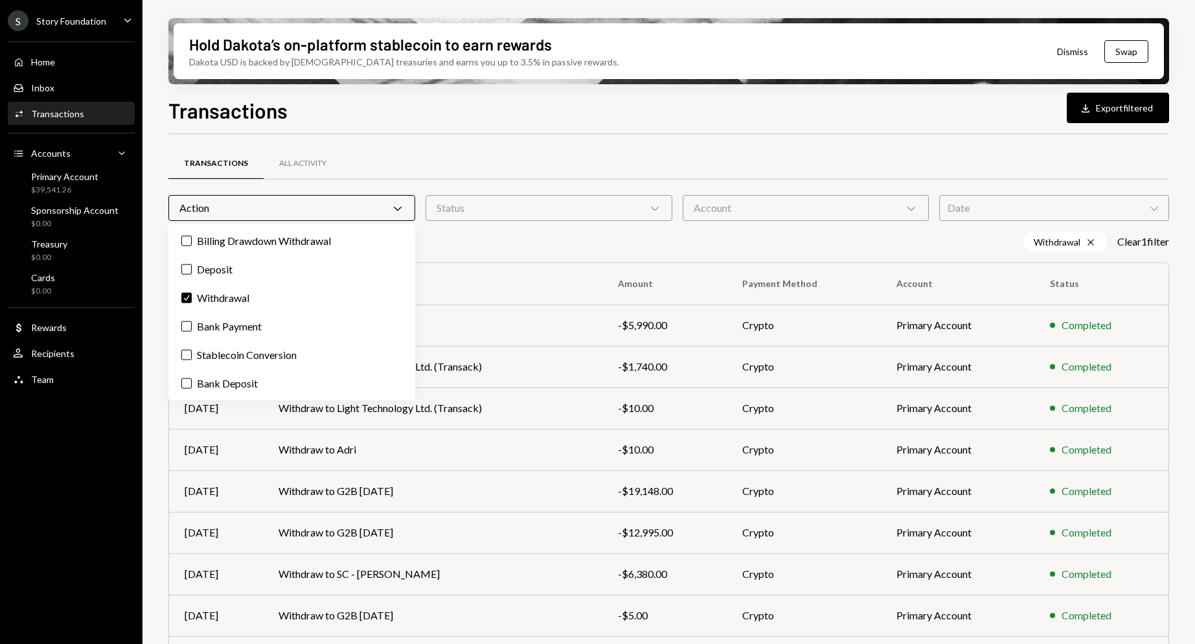
click at [563, 273] on th "To/From" at bounding box center [432, 283] width 339 height 41
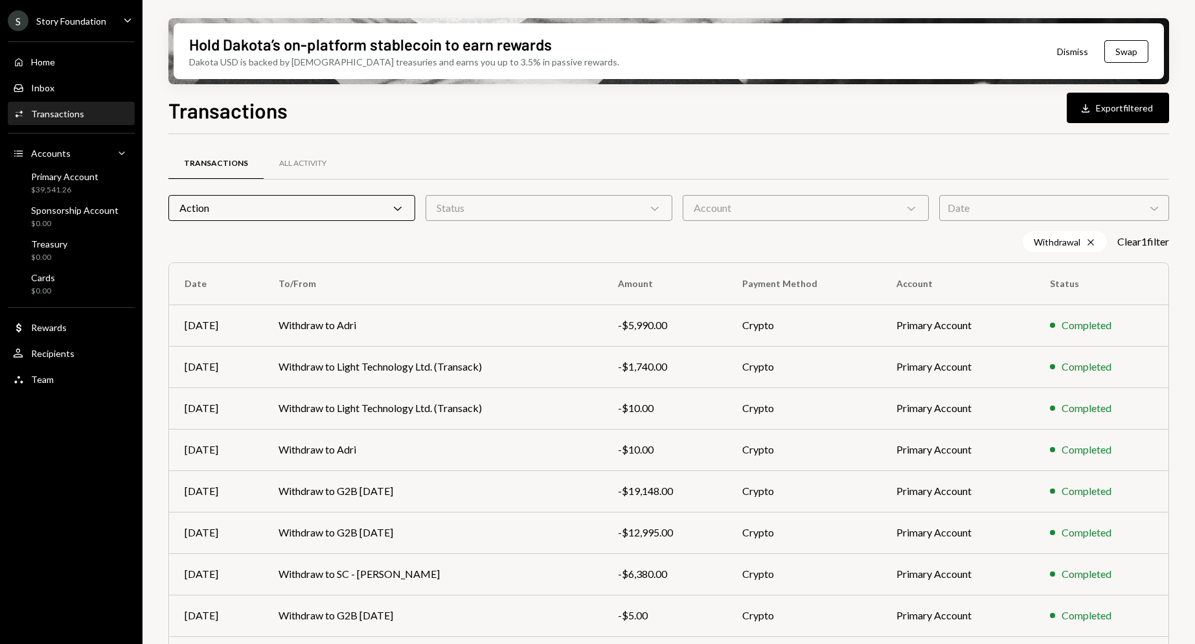
click at [1020, 217] on div "Date Chevron Down" at bounding box center [1054, 208] width 230 height 26
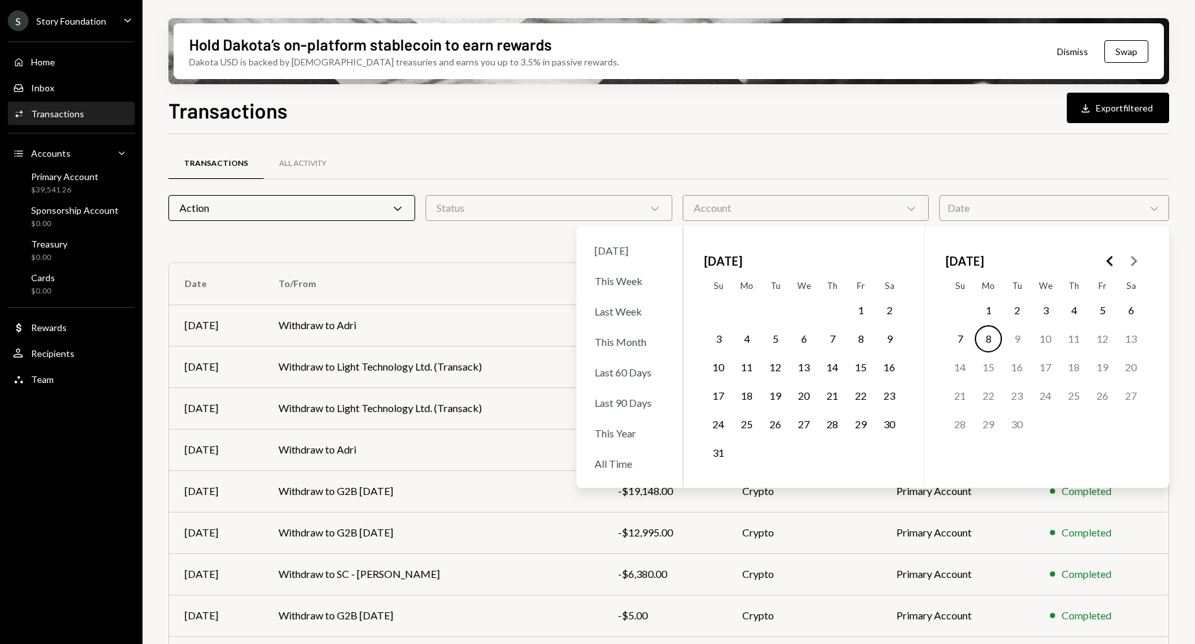
click at [1117, 268] on icon "Go to the Previous Month" at bounding box center [1111, 261] width 16 height 16
click at [1075, 304] on button "1" at bounding box center [1074, 310] width 27 height 27
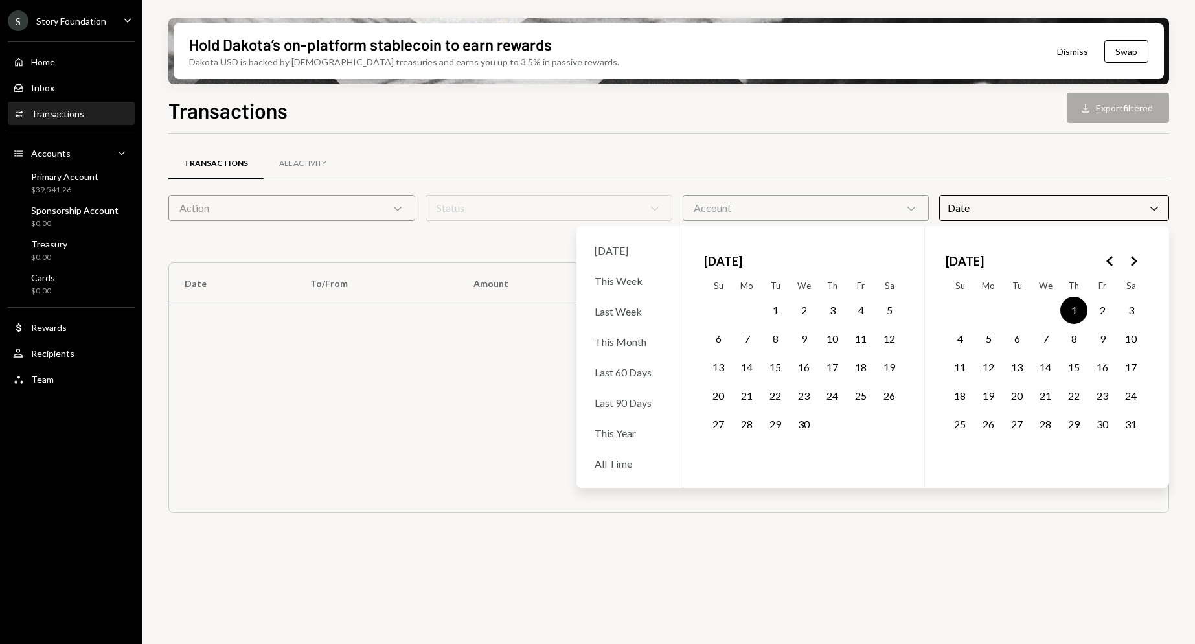
click at [1129, 426] on button "31" at bounding box center [1131, 424] width 27 height 27
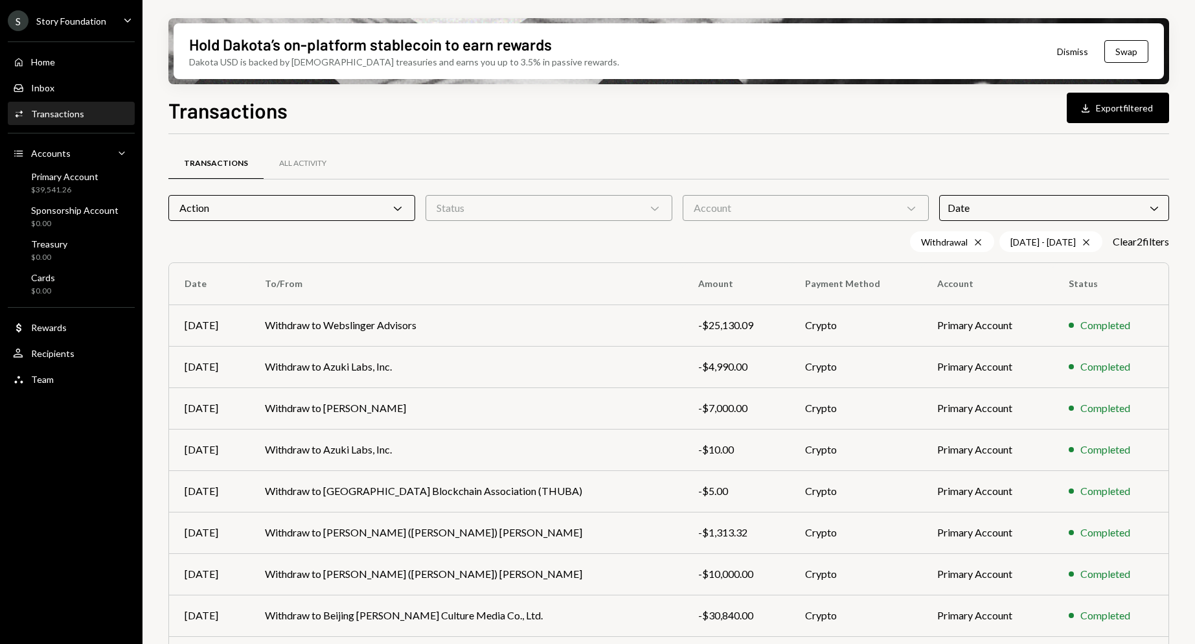
click at [523, 124] on div "Transactions Download Export filtered Transactions All Activity Action Chevron …" at bounding box center [668, 408] width 1001 height 626
click at [325, 218] on div "Action Chevron Down" at bounding box center [291, 208] width 247 height 26
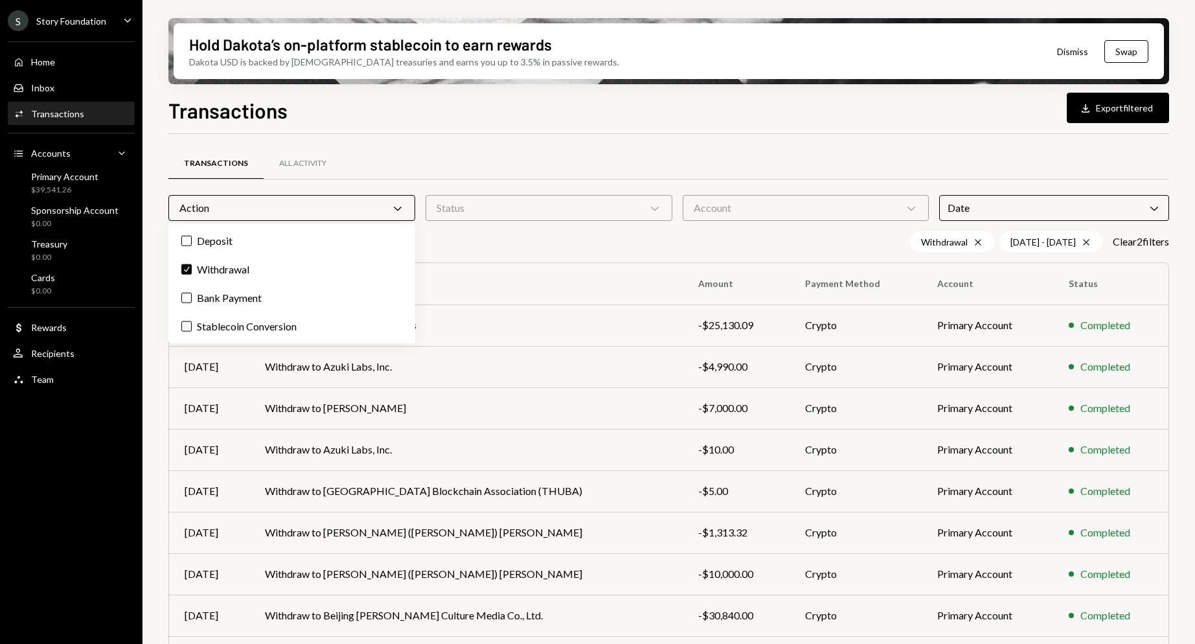
click at [330, 209] on div "Action Chevron Down" at bounding box center [291, 208] width 247 height 26
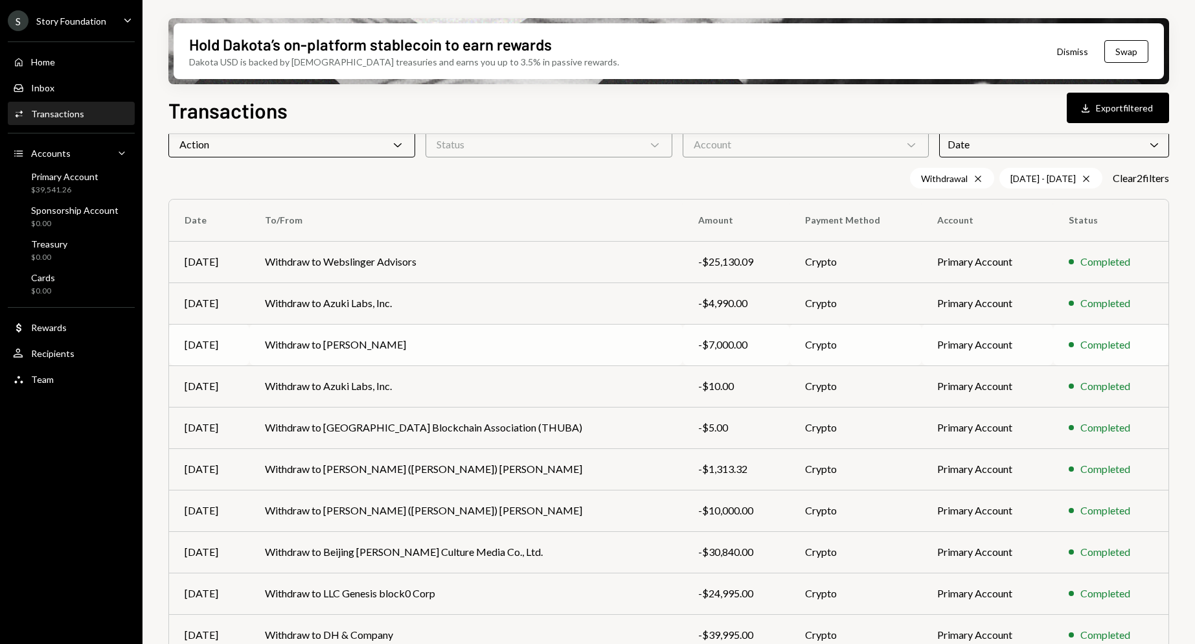
scroll to position [113, 0]
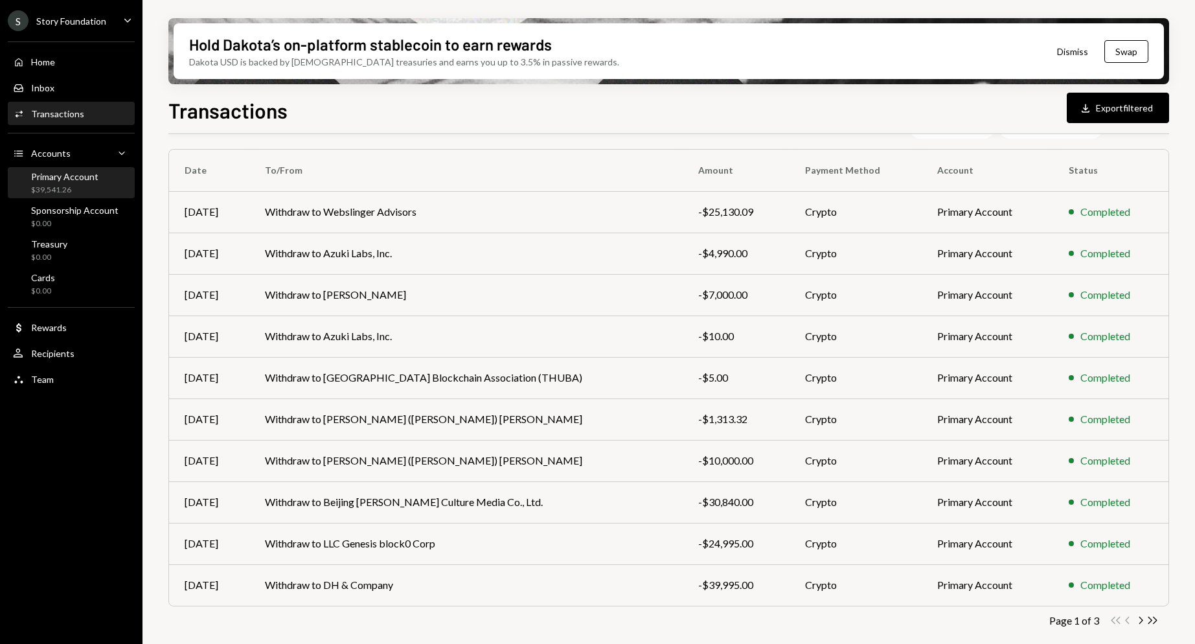
click at [95, 174] on div "Primary Account" at bounding box center [64, 176] width 67 height 11
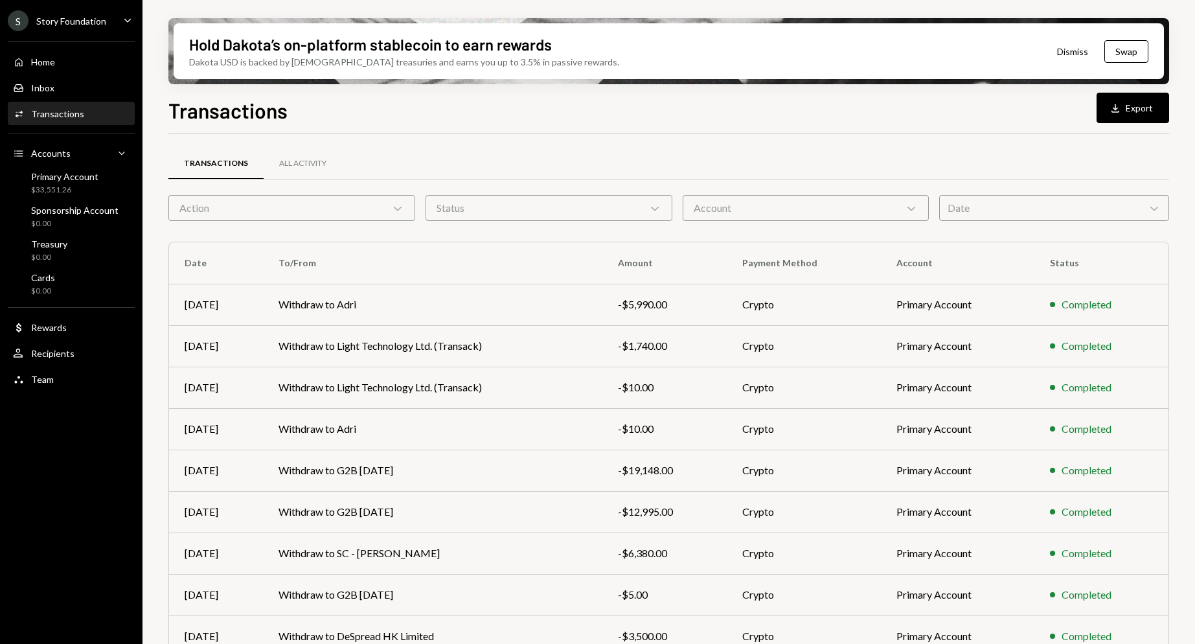
click at [375, 212] on div "Action Chevron Down" at bounding box center [291, 208] width 247 height 26
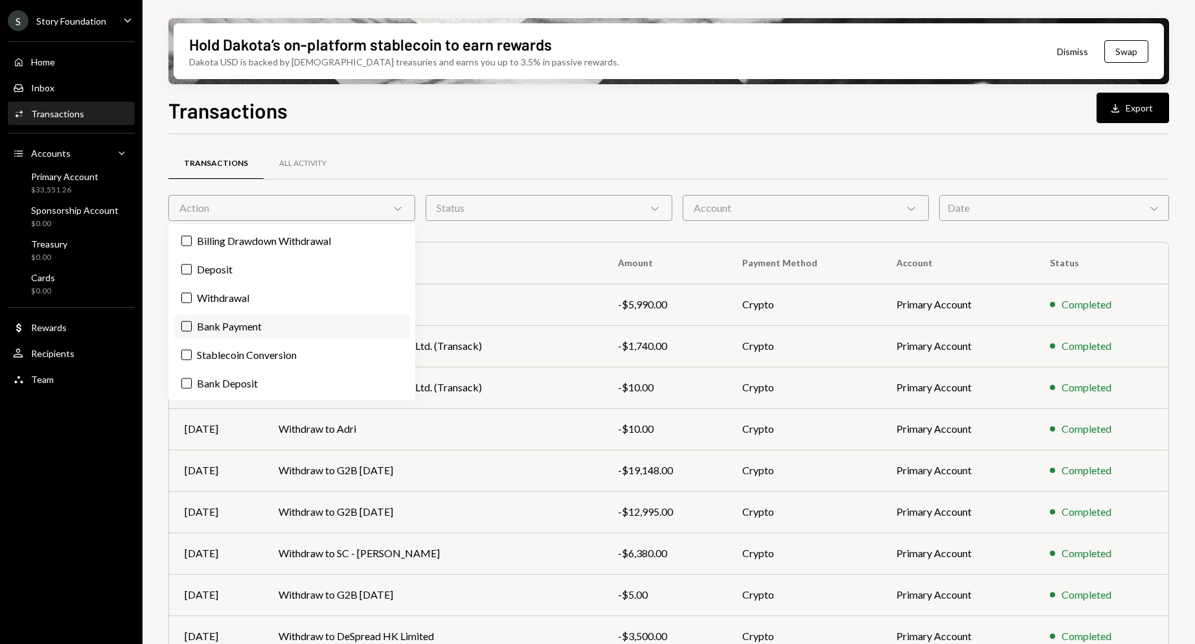
click at [262, 319] on label "Bank Payment" at bounding box center [292, 326] width 236 height 23
click at [192, 321] on button "Bank Payment" at bounding box center [186, 326] width 10 height 10
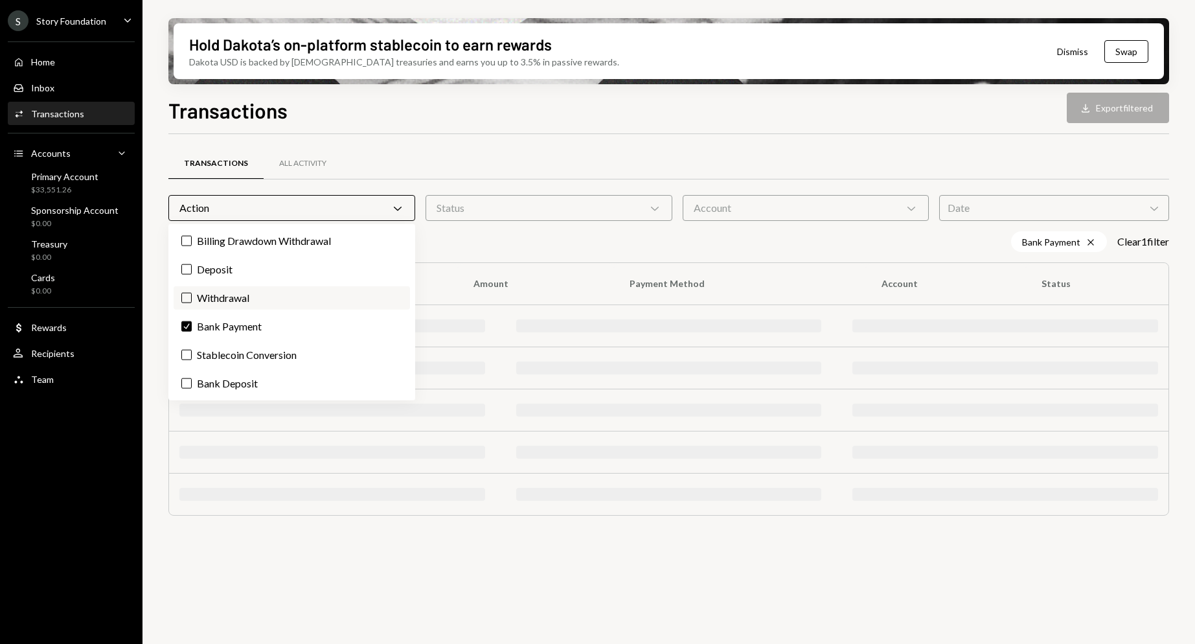
click at [257, 290] on label "Withdrawal" at bounding box center [292, 297] width 236 height 23
click at [192, 293] on button "Withdrawal" at bounding box center [186, 298] width 10 height 10
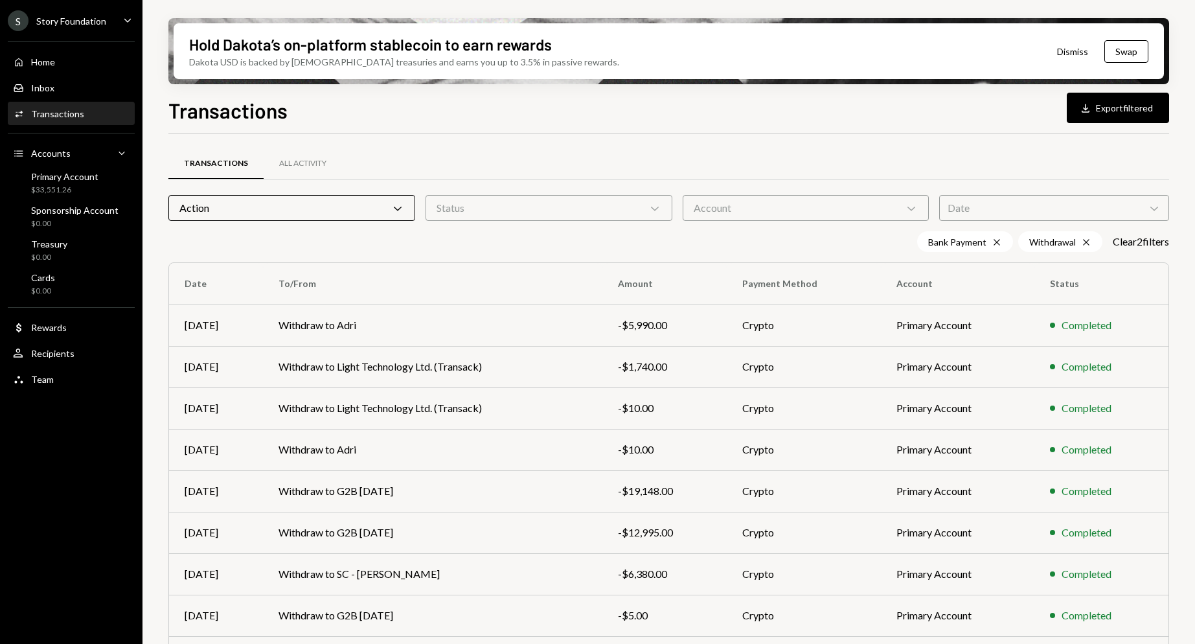
click at [1045, 214] on div "Date Chevron Down" at bounding box center [1054, 208] width 230 height 26
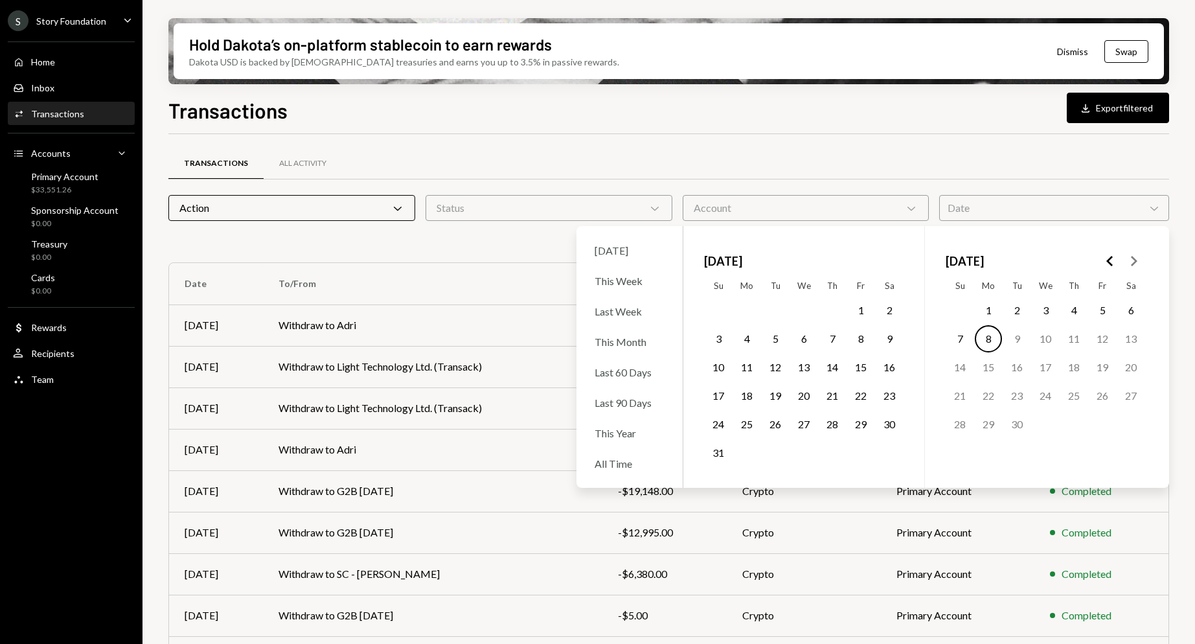
click at [1103, 254] on icon "Go to the Previous Month" at bounding box center [1111, 261] width 16 height 16
click at [1074, 313] on button "1" at bounding box center [1074, 310] width 27 height 27
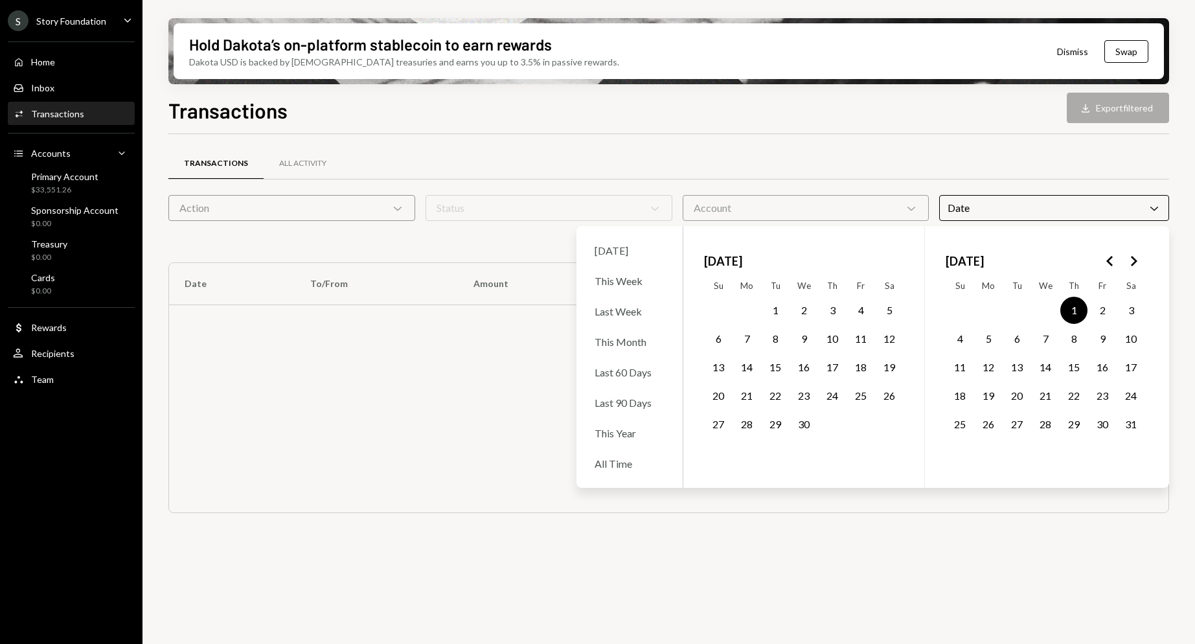
click at [1134, 421] on button "31" at bounding box center [1131, 424] width 27 height 27
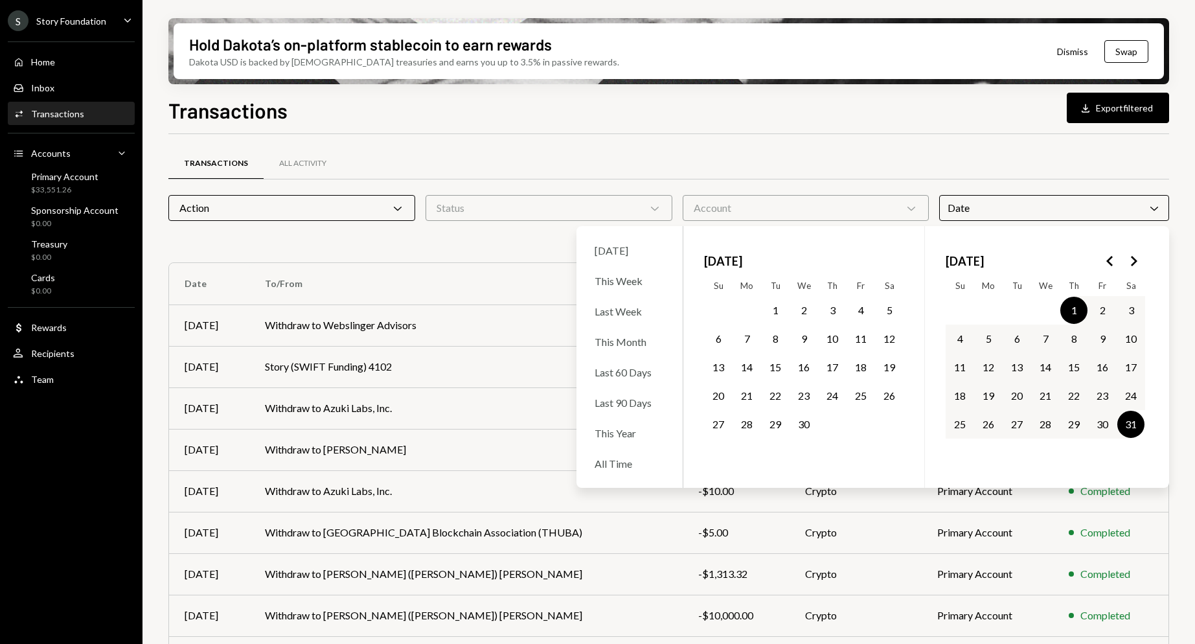
click at [479, 280] on th "To/From" at bounding box center [465, 283] width 433 height 41
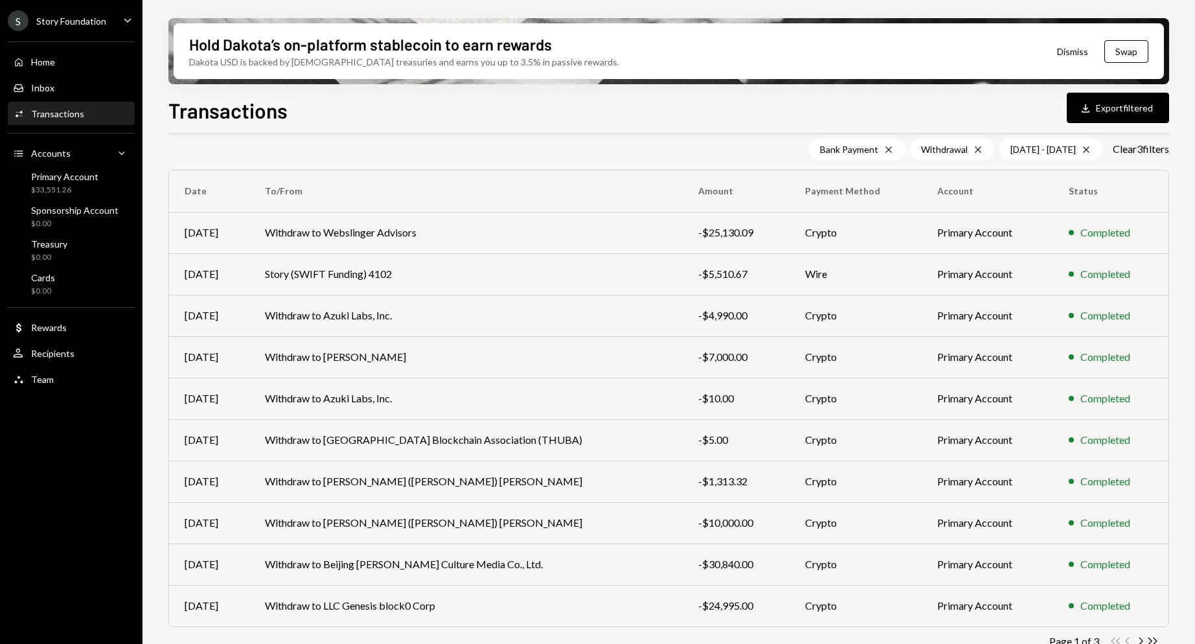
scroll to position [113, 0]
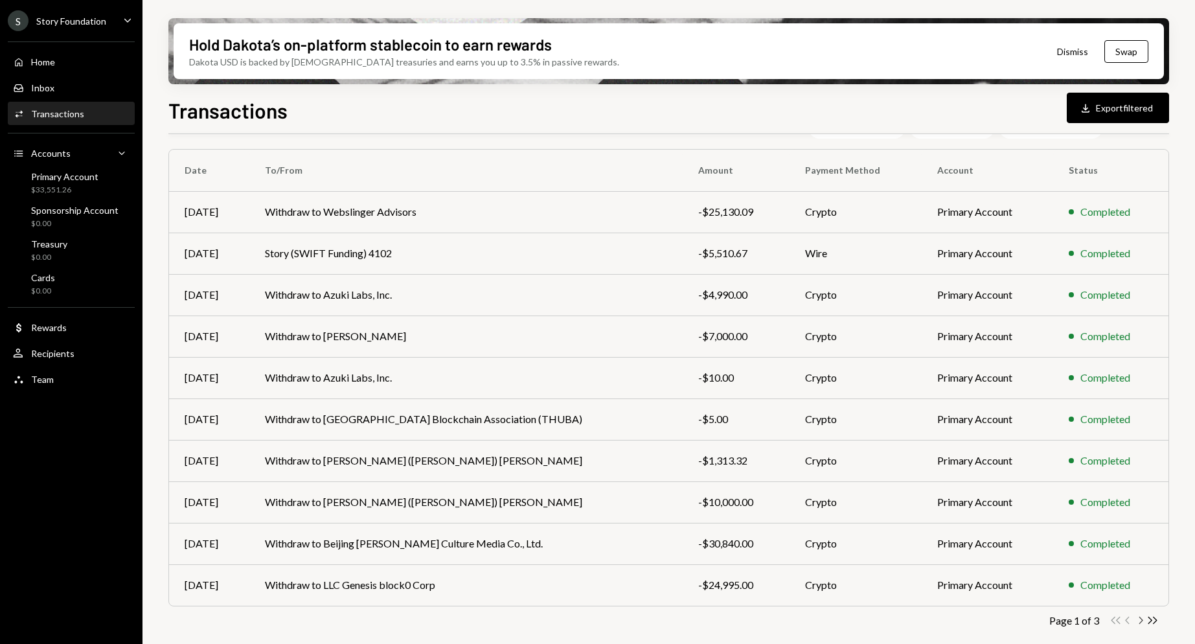
click at [1142, 621] on icon "Chevron Right" at bounding box center [1140, 620] width 12 height 12
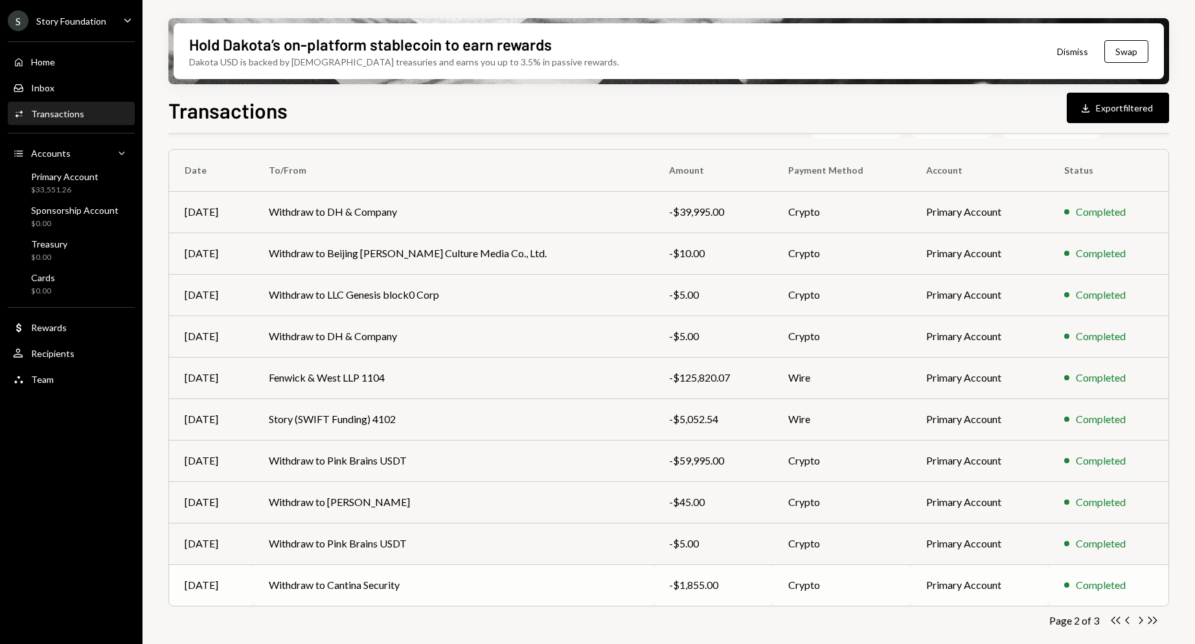
click at [402, 590] on td "Withdraw to Cantina Security" at bounding box center [453, 584] width 400 height 41
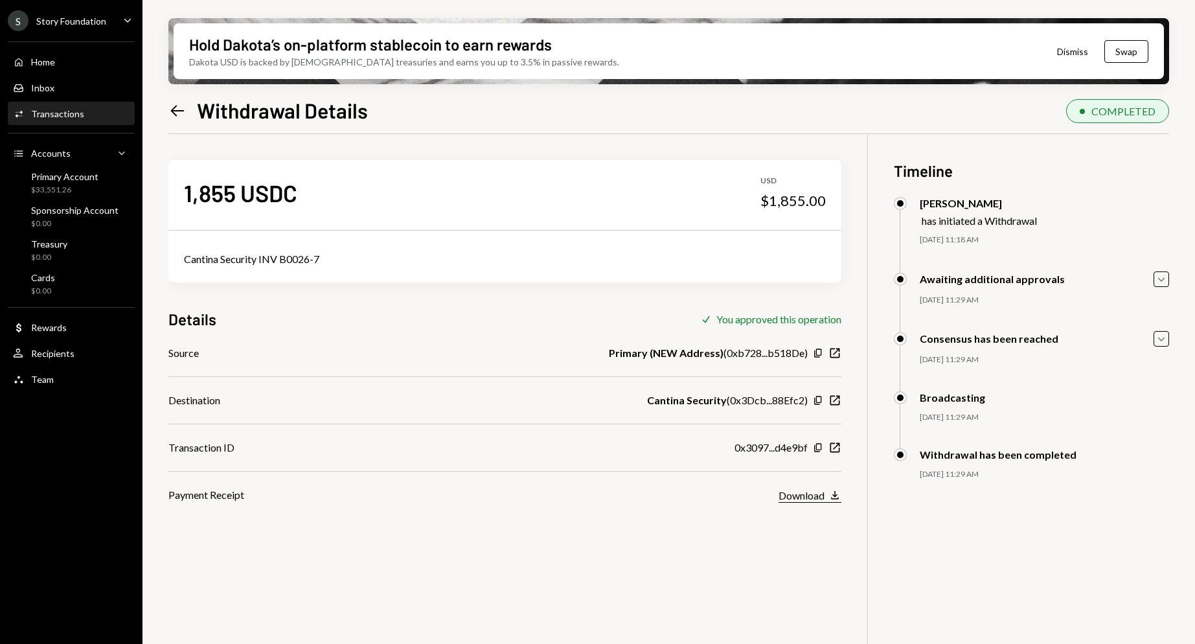
click at [829, 494] on icon "Download" at bounding box center [835, 494] width 13 height 13
click at [836, 447] on icon "New Window" at bounding box center [835, 447] width 13 height 13
click at [86, 178] on div "Primary Account" at bounding box center [64, 176] width 67 height 11
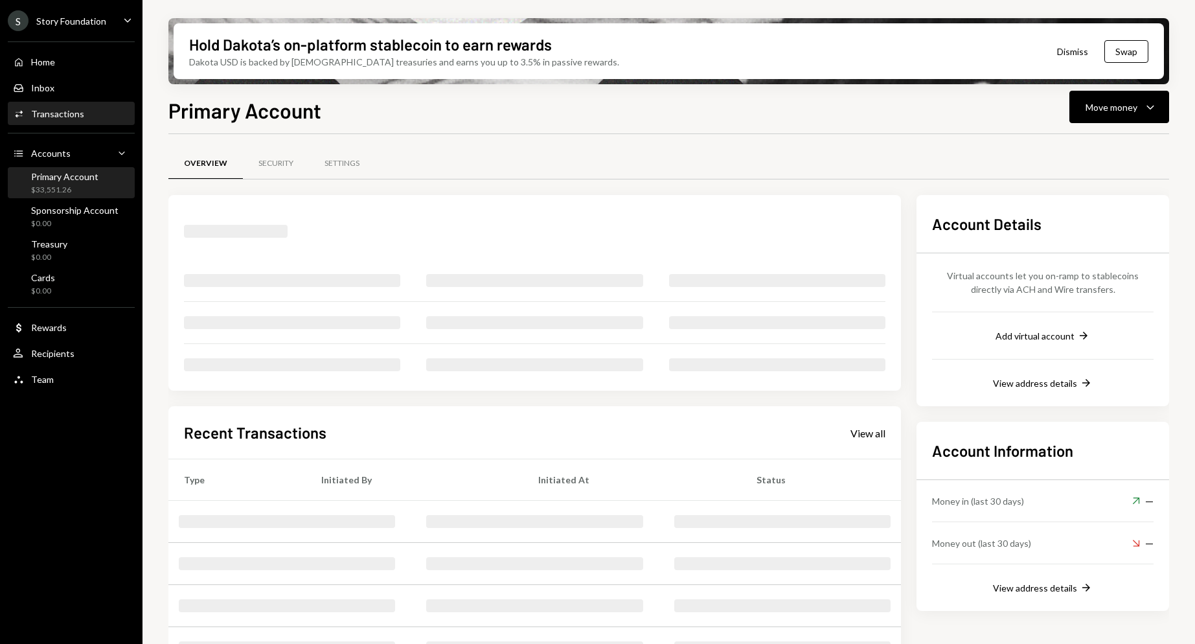
click at [82, 122] on div "Activities Transactions" at bounding box center [71, 114] width 117 height 22
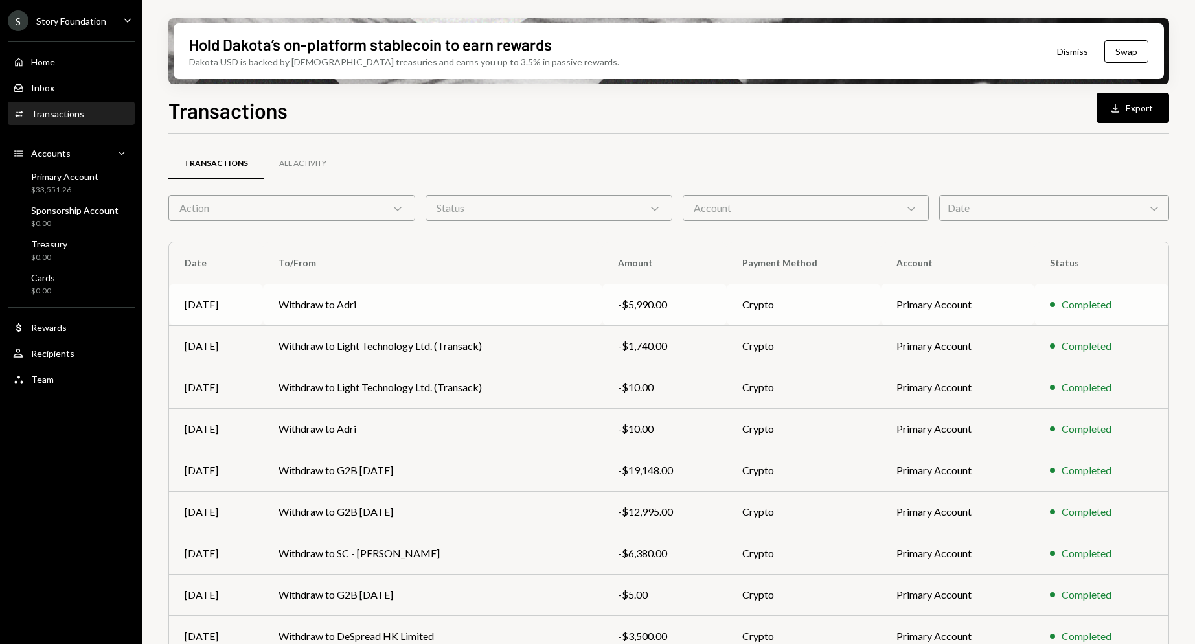
click at [320, 317] on td "Withdraw to Adri" at bounding box center [432, 304] width 339 height 41
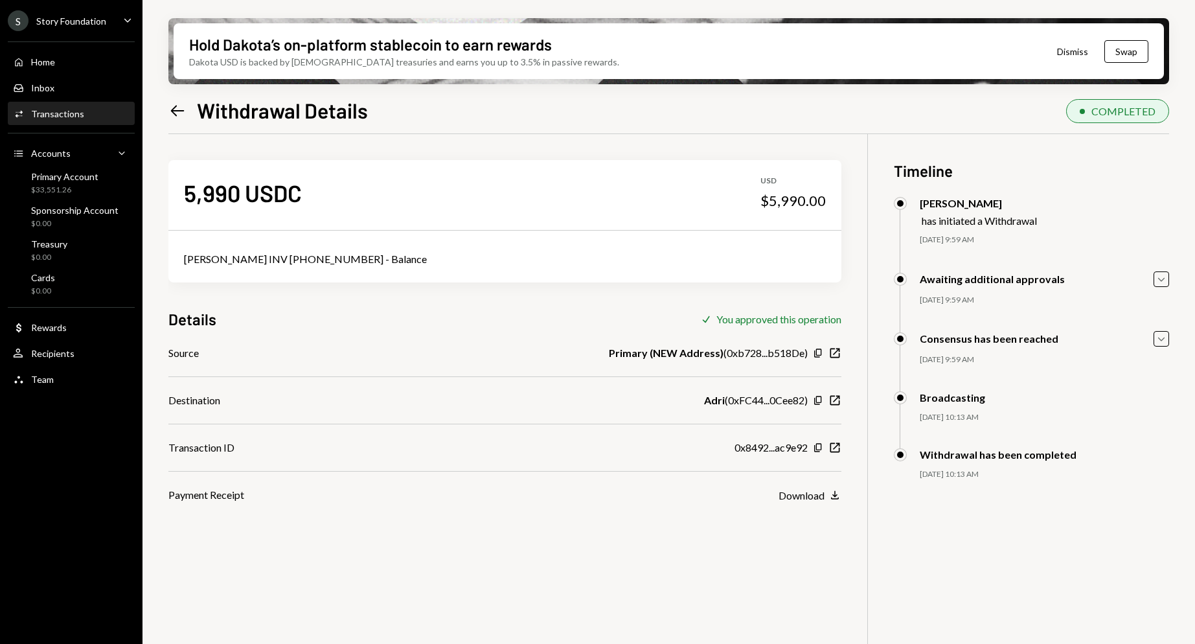
click at [834, 441] on div "0x8492...ac9e92 Copy New Window" at bounding box center [788, 448] width 107 height 16
click at [838, 446] on icon "New Window" at bounding box center [835, 447] width 13 height 13
click at [836, 449] on icon "New Window" at bounding box center [835, 447] width 13 height 13
click at [81, 110] on div "Activities Transactions" at bounding box center [71, 114] width 117 height 12
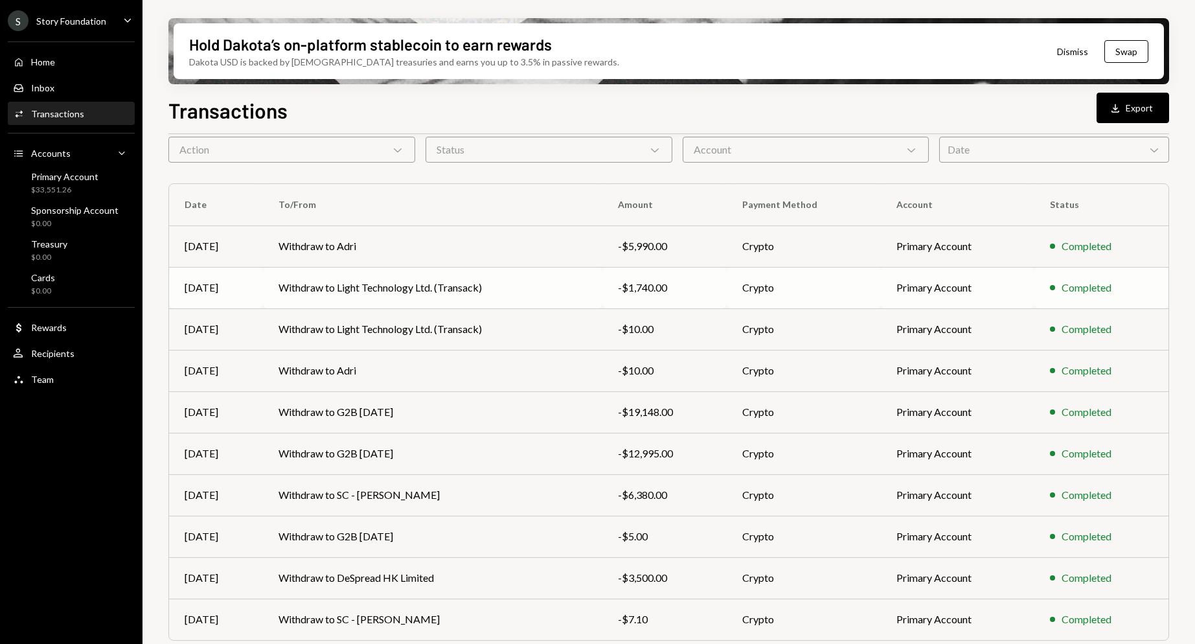
scroll to position [93, 0]
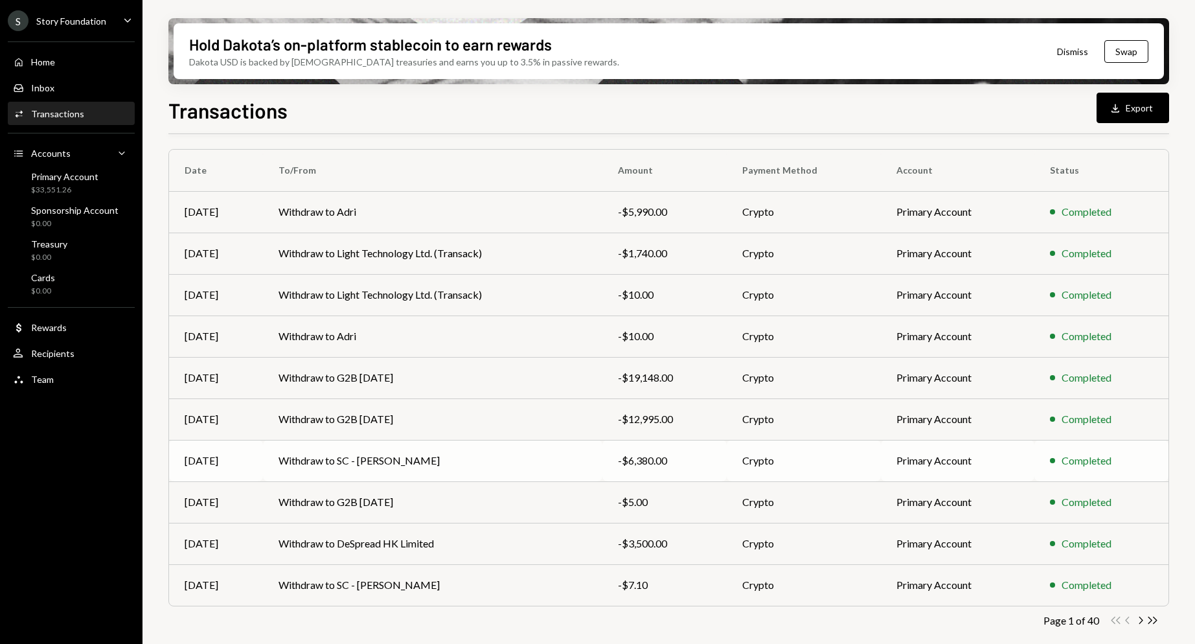
click at [369, 469] on td "Withdraw to SC - [PERSON_NAME]" at bounding box center [432, 460] width 339 height 41
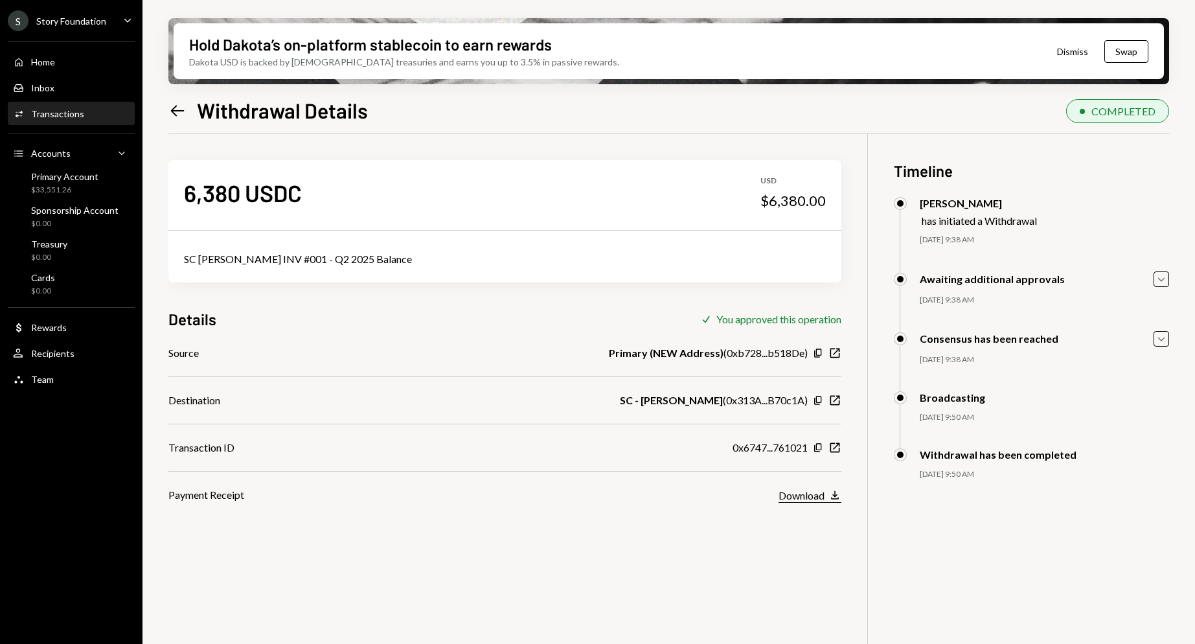
click at [809, 494] on div "Download" at bounding box center [802, 495] width 46 height 12
click at [78, 176] on div "Primary Account" at bounding box center [64, 176] width 67 height 11
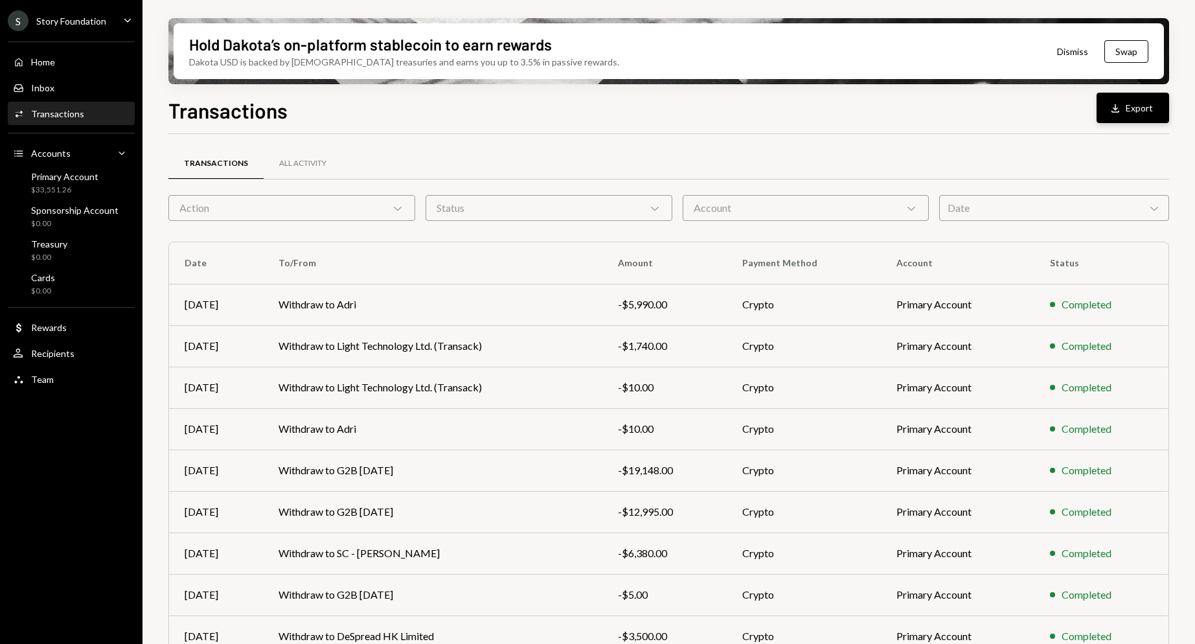
click at [1117, 100] on button "Download Export" at bounding box center [1133, 108] width 73 height 30
click at [43, 60] on div "Home" at bounding box center [43, 61] width 24 height 11
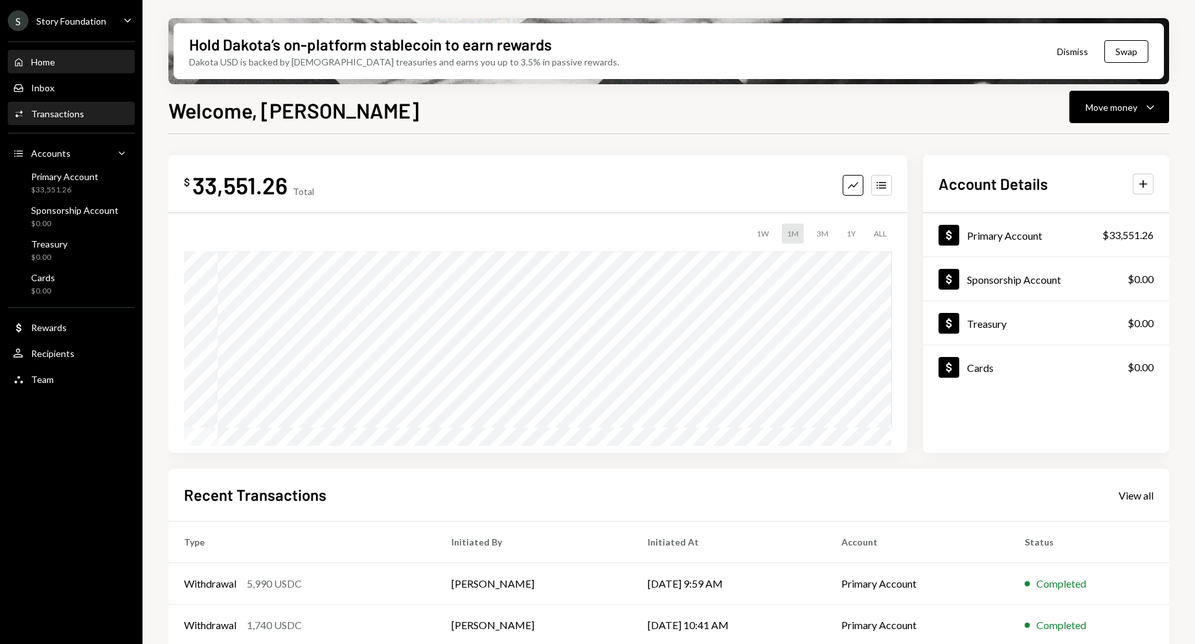
click at [68, 118] on div "Transactions" at bounding box center [57, 113] width 53 height 11
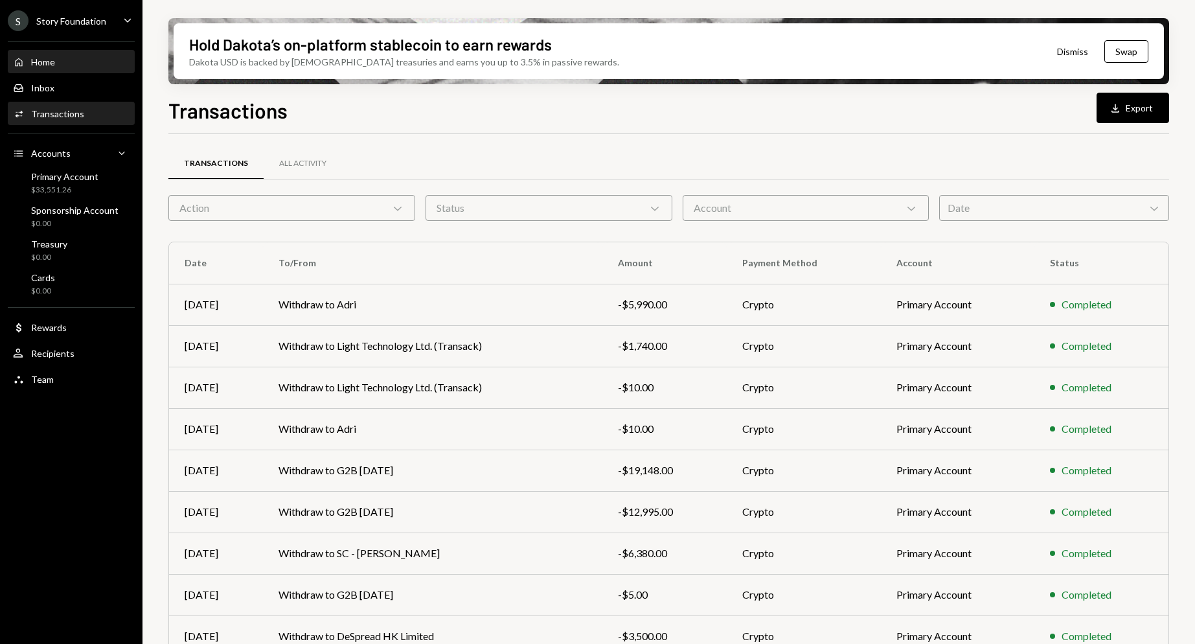
click at [47, 59] on div "Home" at bounding box center [43, 61] width 24 height 11
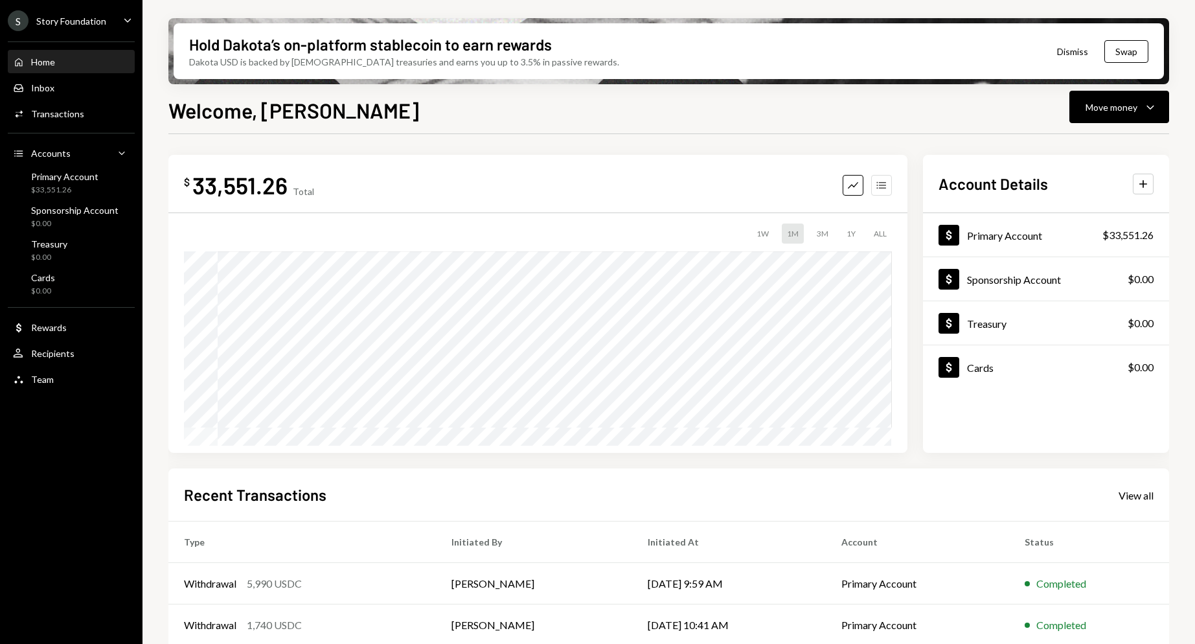
drag, startPoint x: 875, startPoint y: 174, endPoint x: 879, endPoint y: 183, distance: 9.3
click at [877, 179] on div "$ 33,551.26 Total Graph Accounts" at bounding box center [538, 184] width 708 height 29
click at [879, 183] on icon "Accounts" at bounding box center [881, 185] width 13 height 13
